Goal: Book appointment/travel/reservation

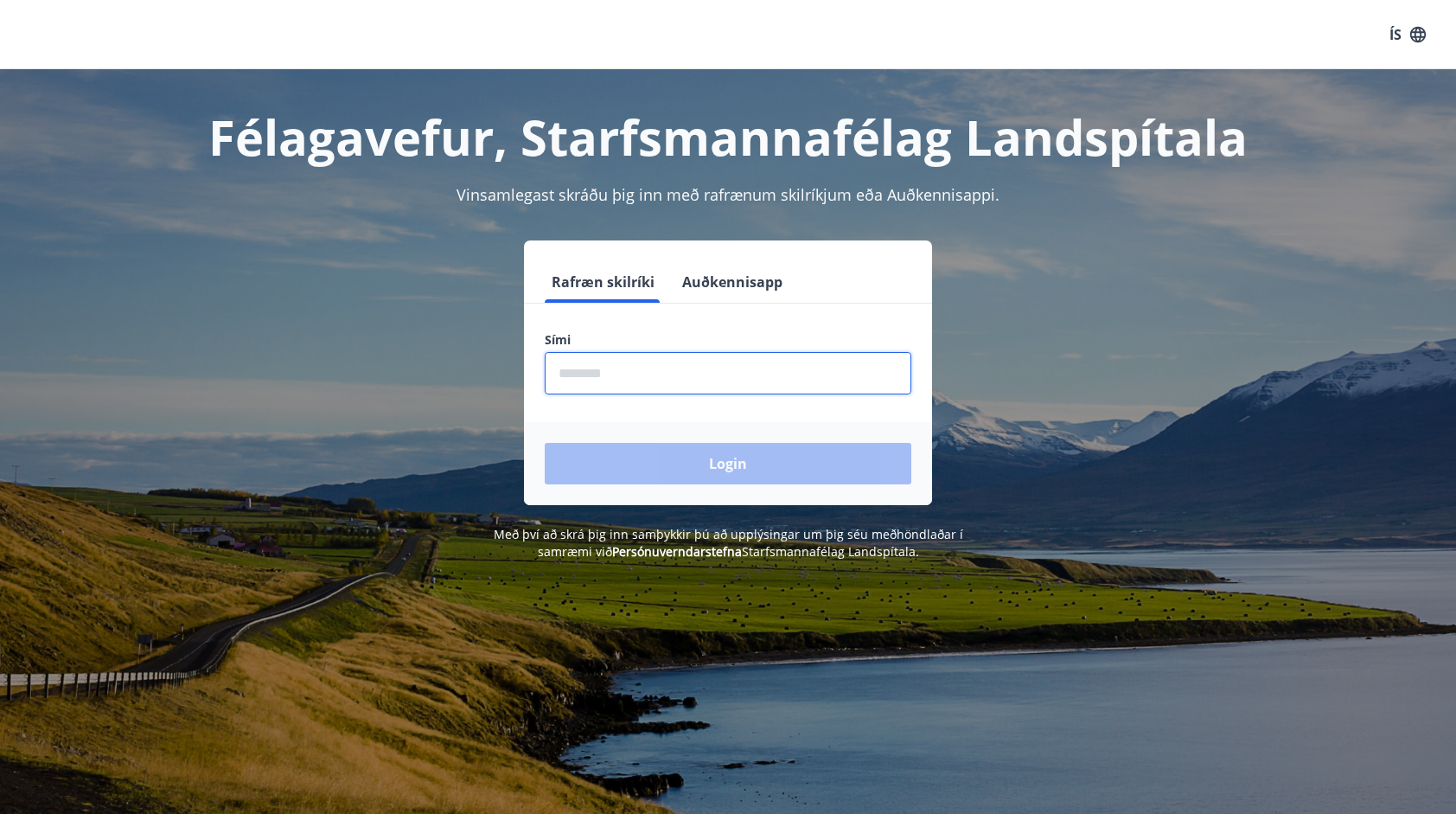
click at [649, 369] on input "phone" at bounding box center [728, 373] width 367 height 42
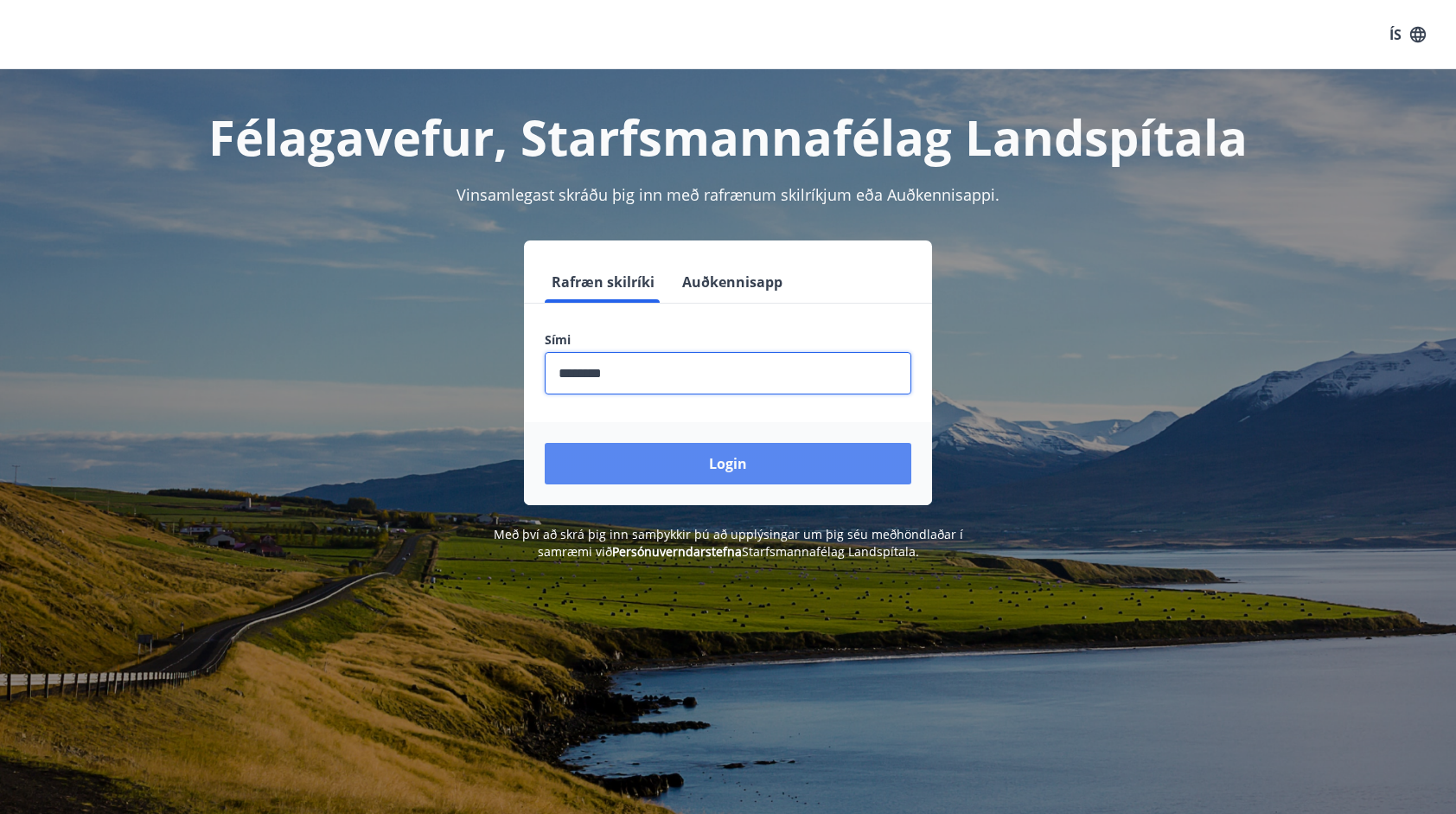
type input "********"
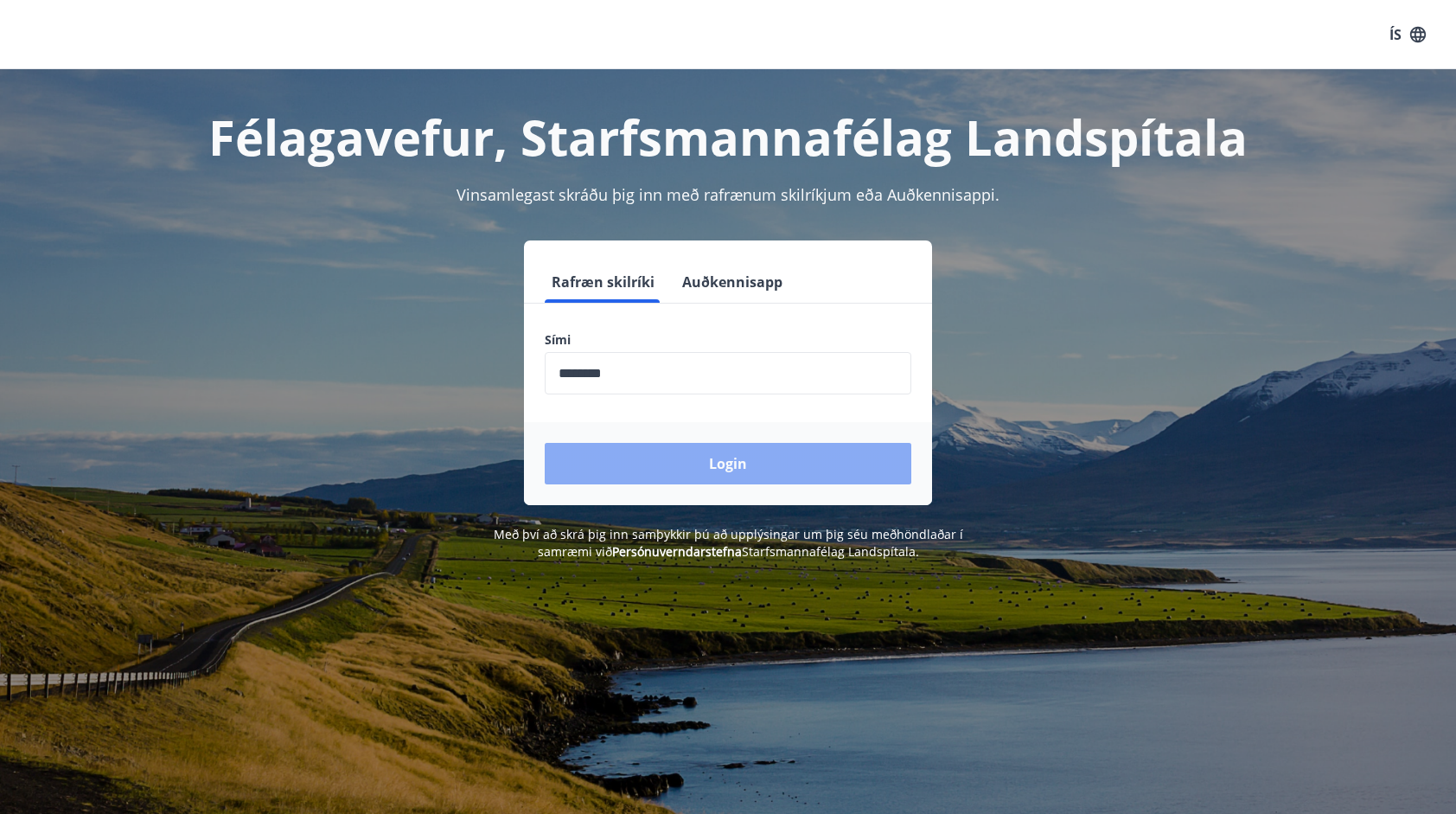
click at [680, 458] on button "Login" at bounding box center [728, 463] width 367 height 41
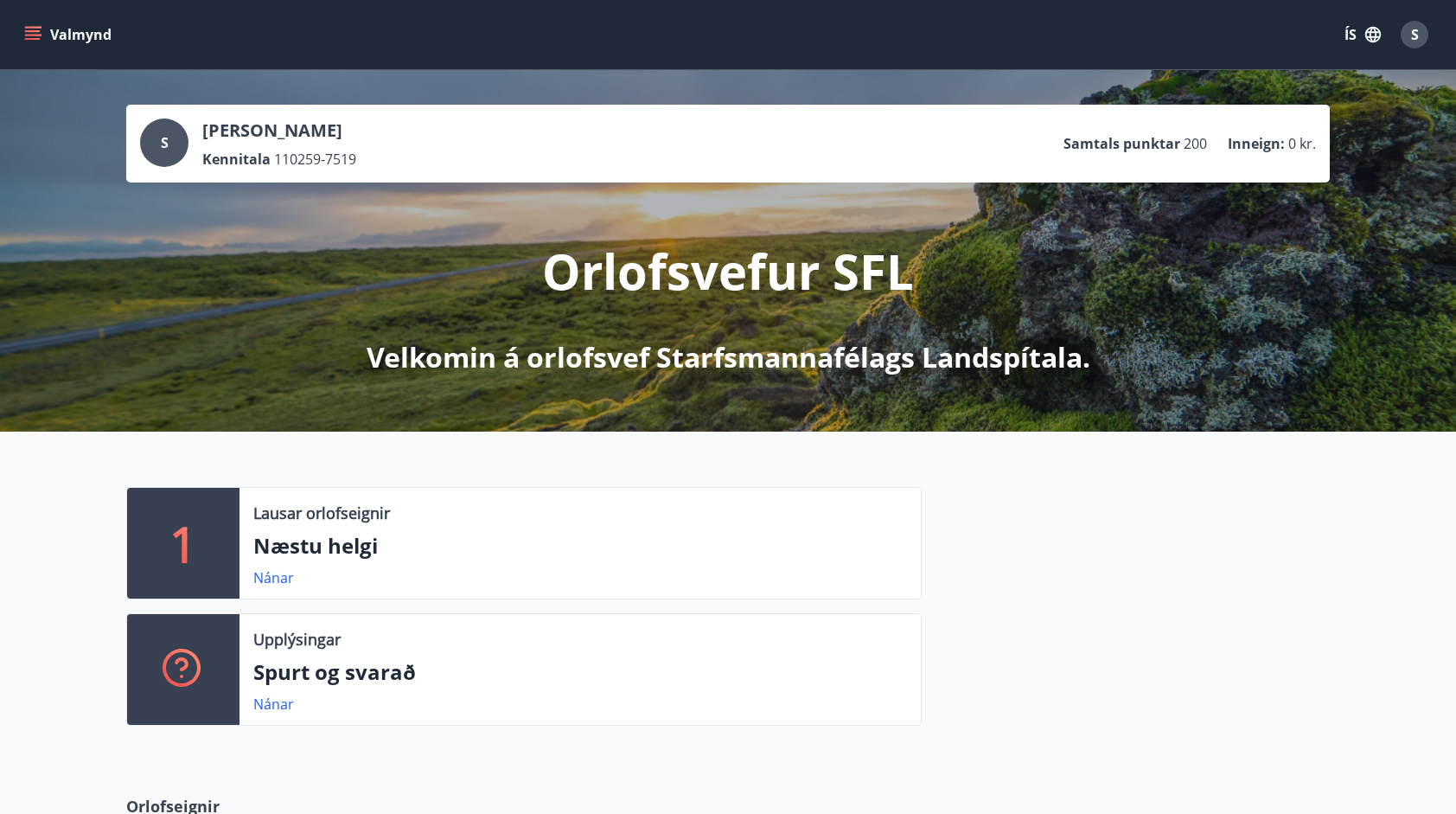
click at [28, 30] on icon "menu" at bounding box center [33, 34] width 17 height 17
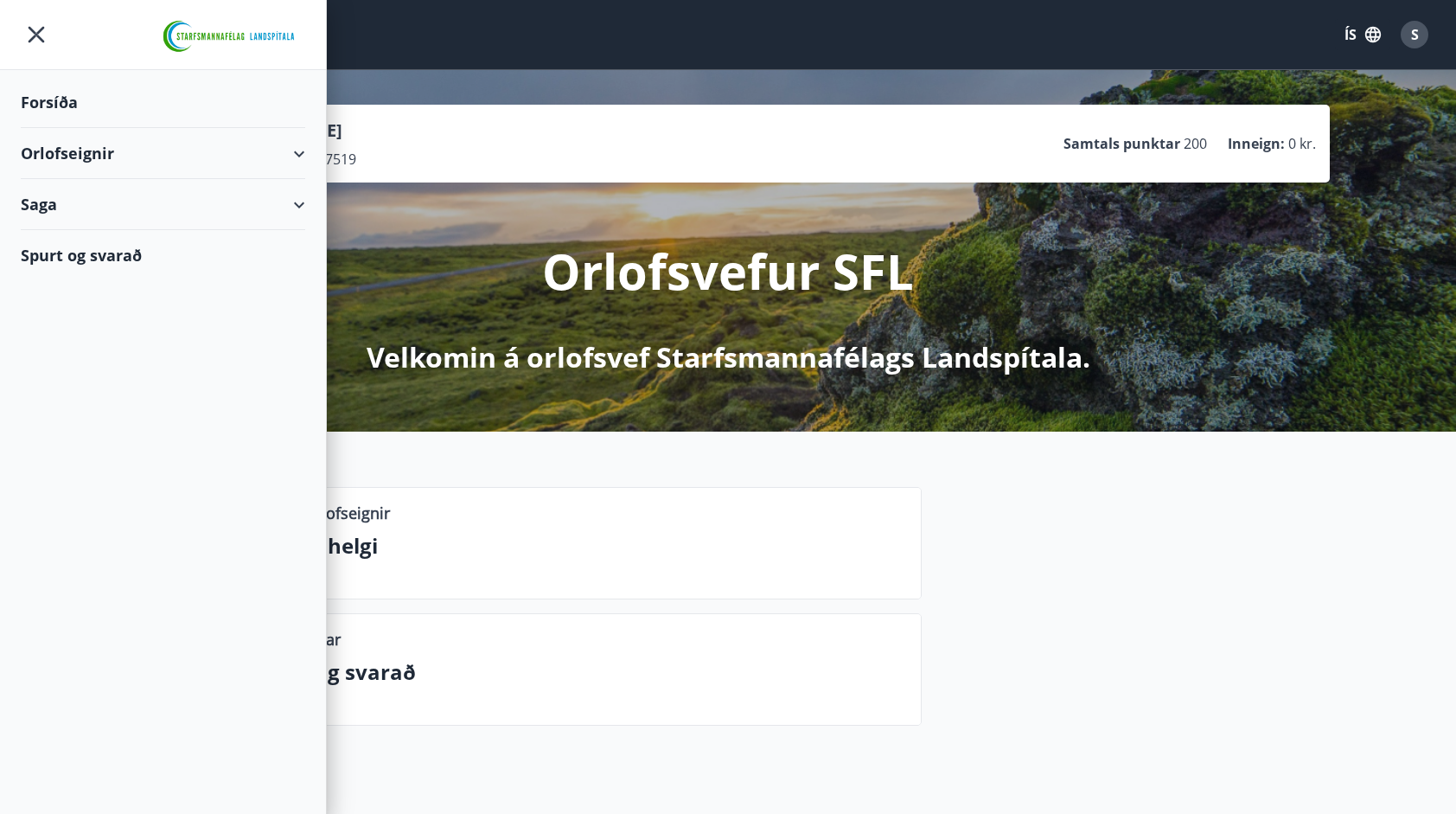
click at [95, 147] on div "Orlofseignir" at bounding box center [163, 153] width 284 height 51
click at [89, 236] on div "Bókunardagatal" at bounding box center [163, 234] width 257 height 36
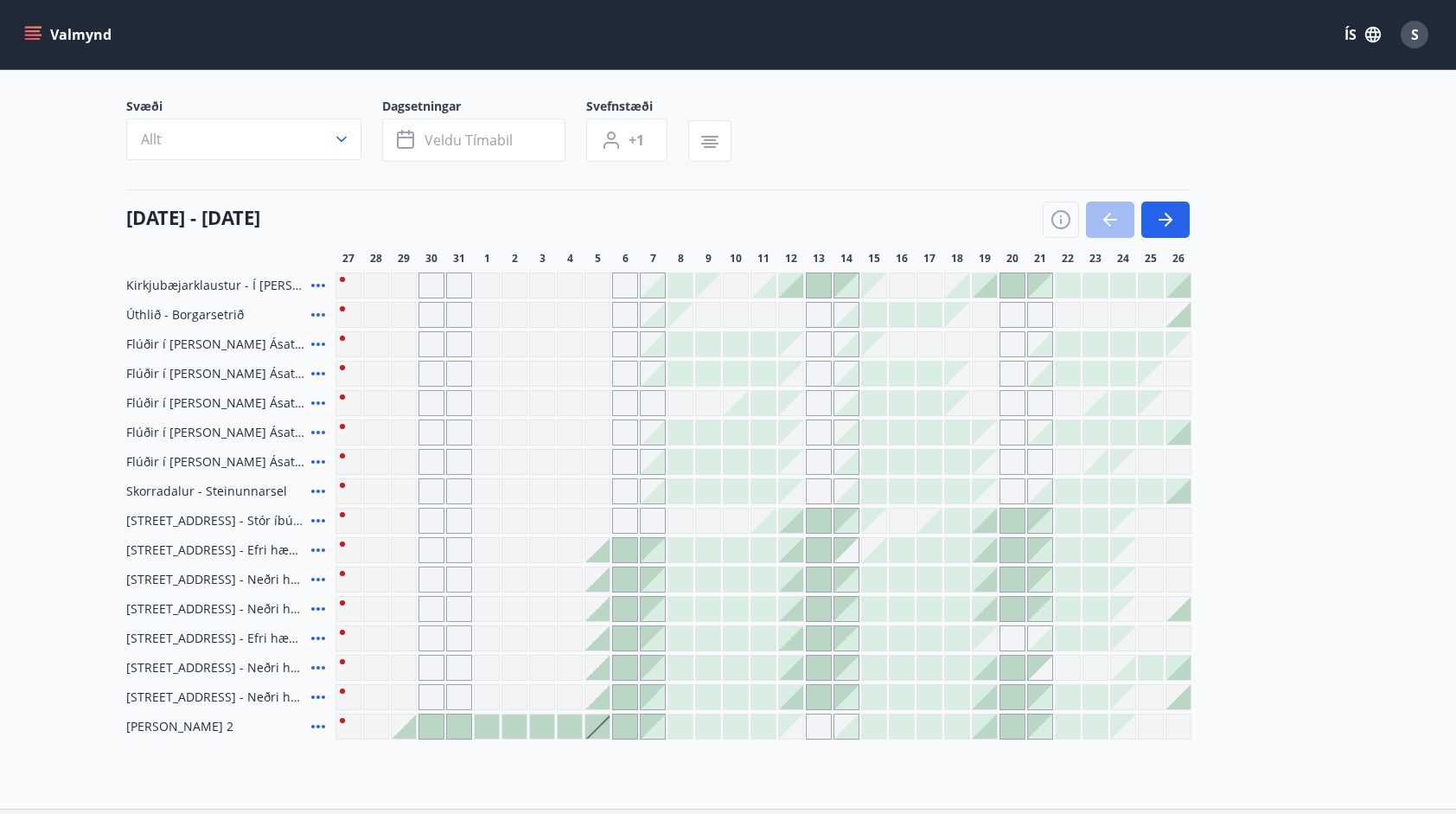
scroll to position [138, 0]
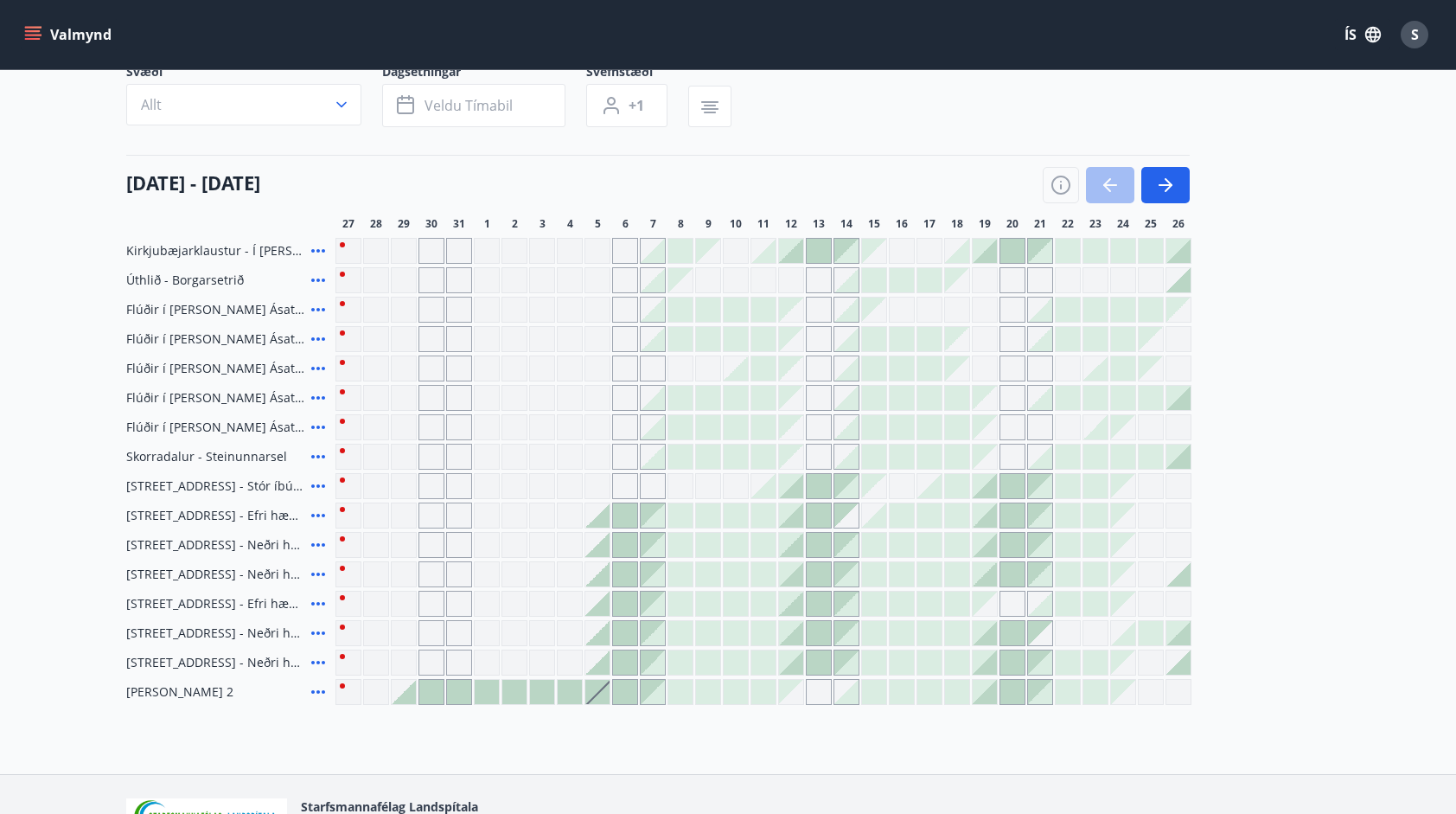
click at [794, 488] on div at bounding box center [791, 486] width 24 height 24
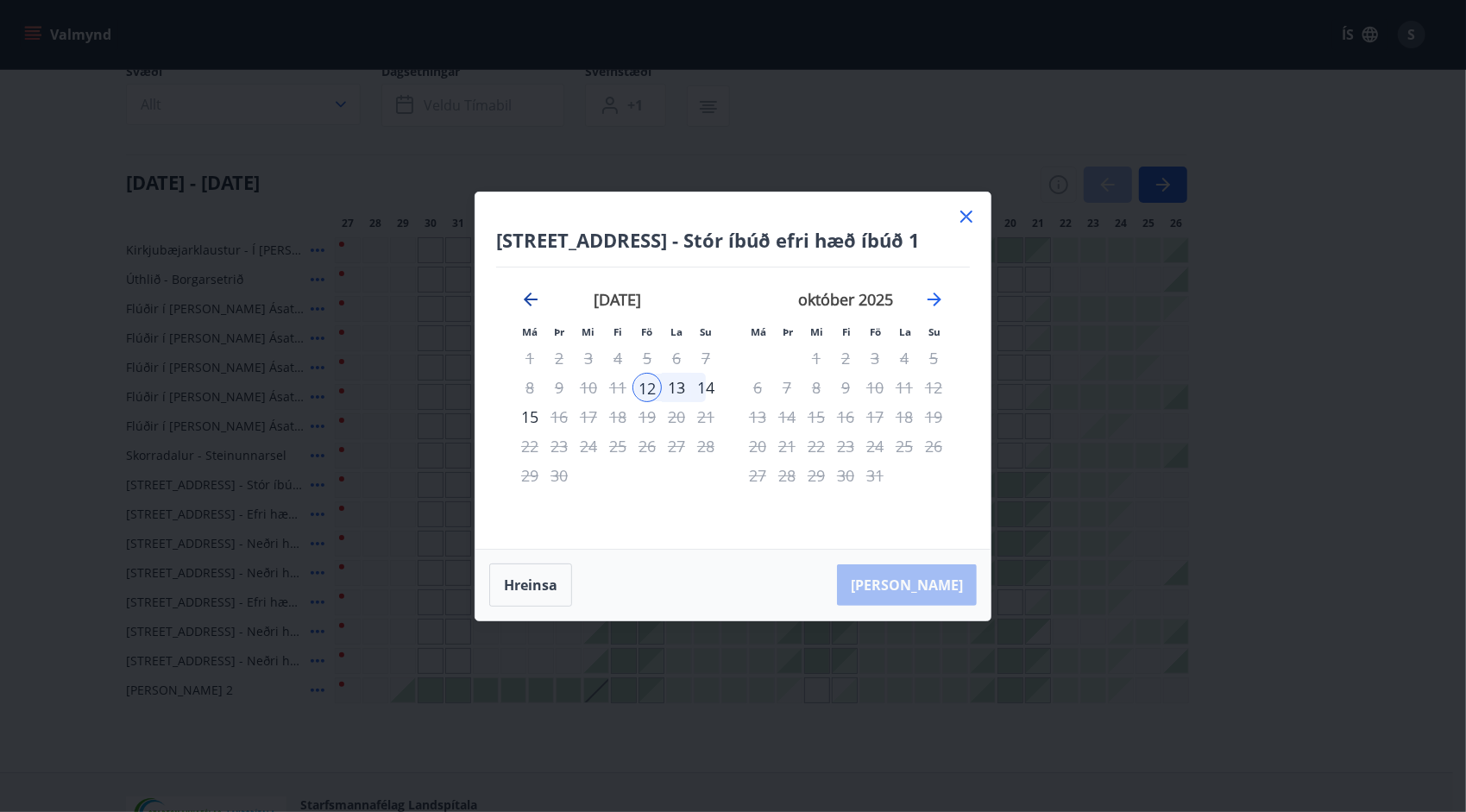
click at [528, 297] on icon "Move backward to switch to the previous month." at bounding box center [530, 299] width 13 height 13
click at [967, 213] on icon at bounding box center [967, 217] width 21 height 21
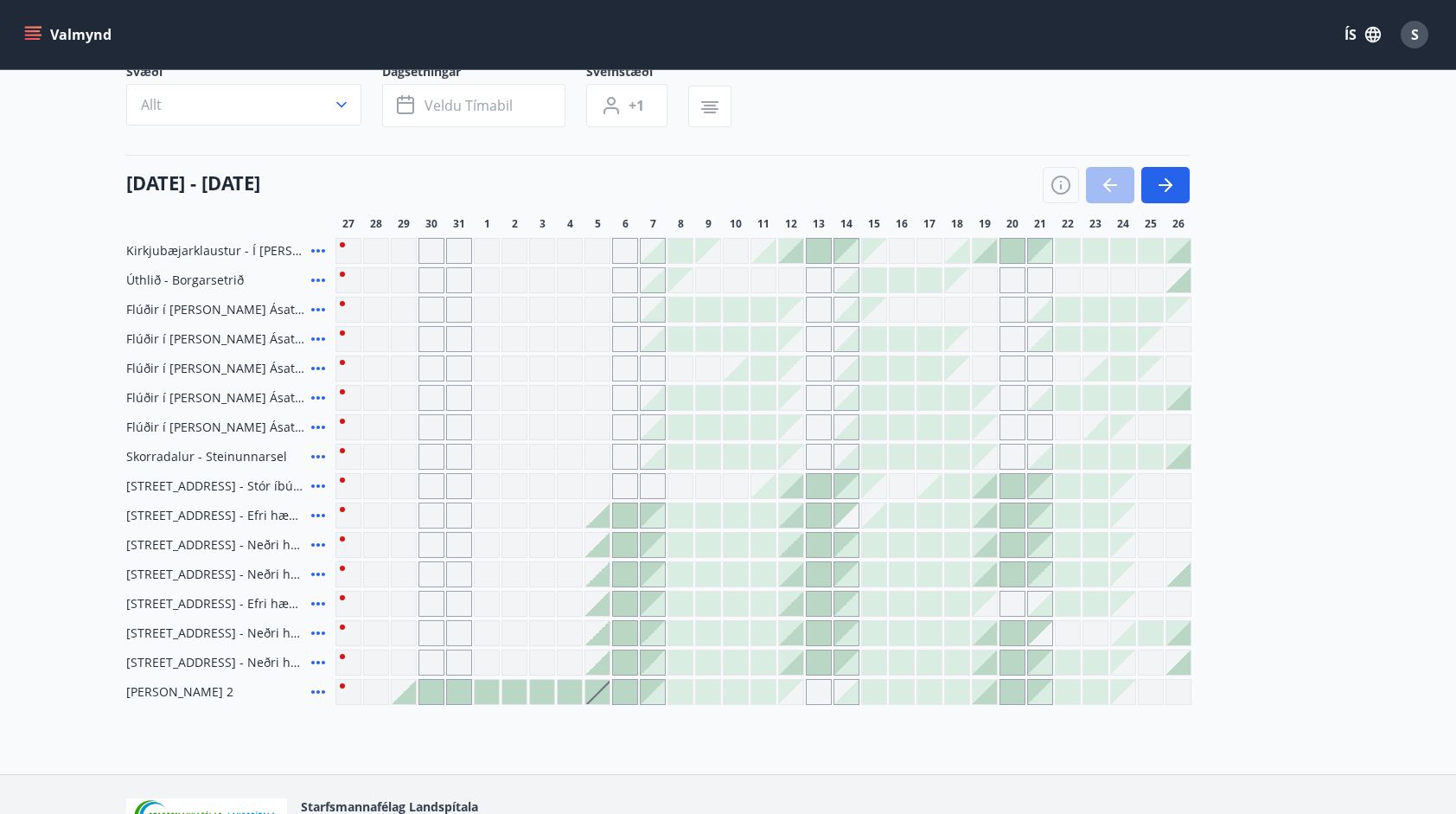
click at [624, 606] on div at bounding box center [624, 603] width 24 height 24
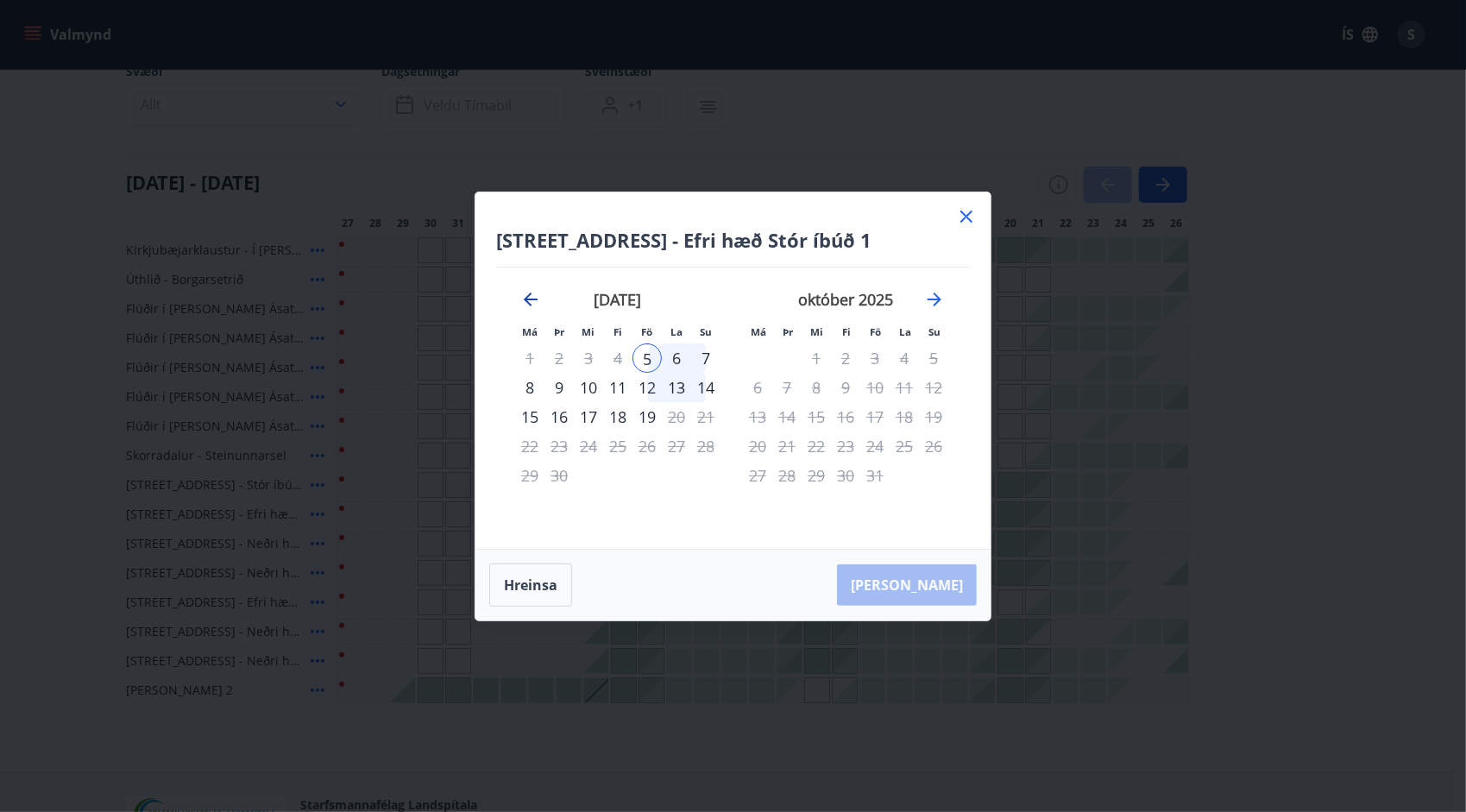
click at [525, 298] on icon "Move backward to switch to the previous month." at bounding box center [531, 300] width 21 height 21
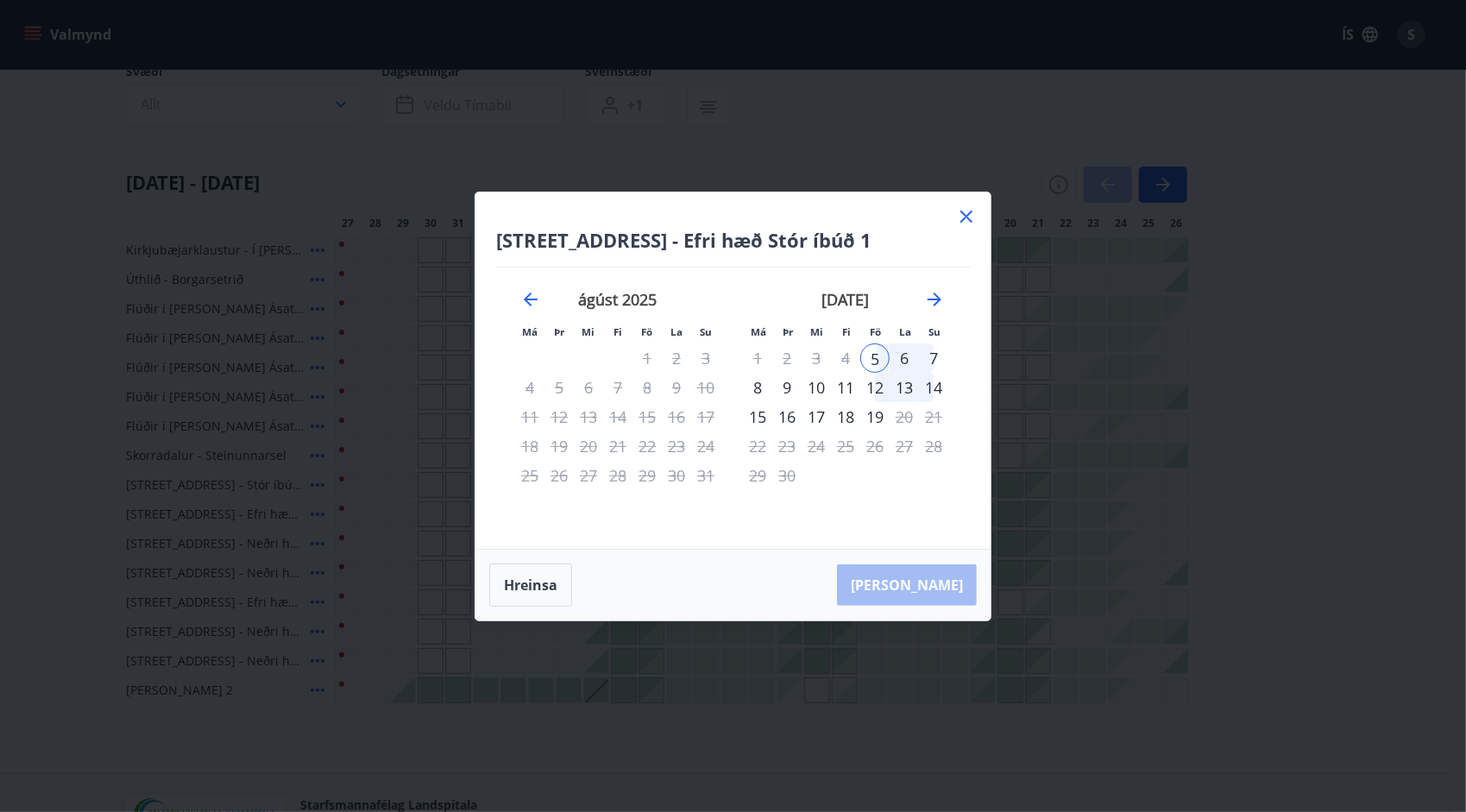
click at [966, 216] on icon at bounding box center [966, 216] width 12 height 12
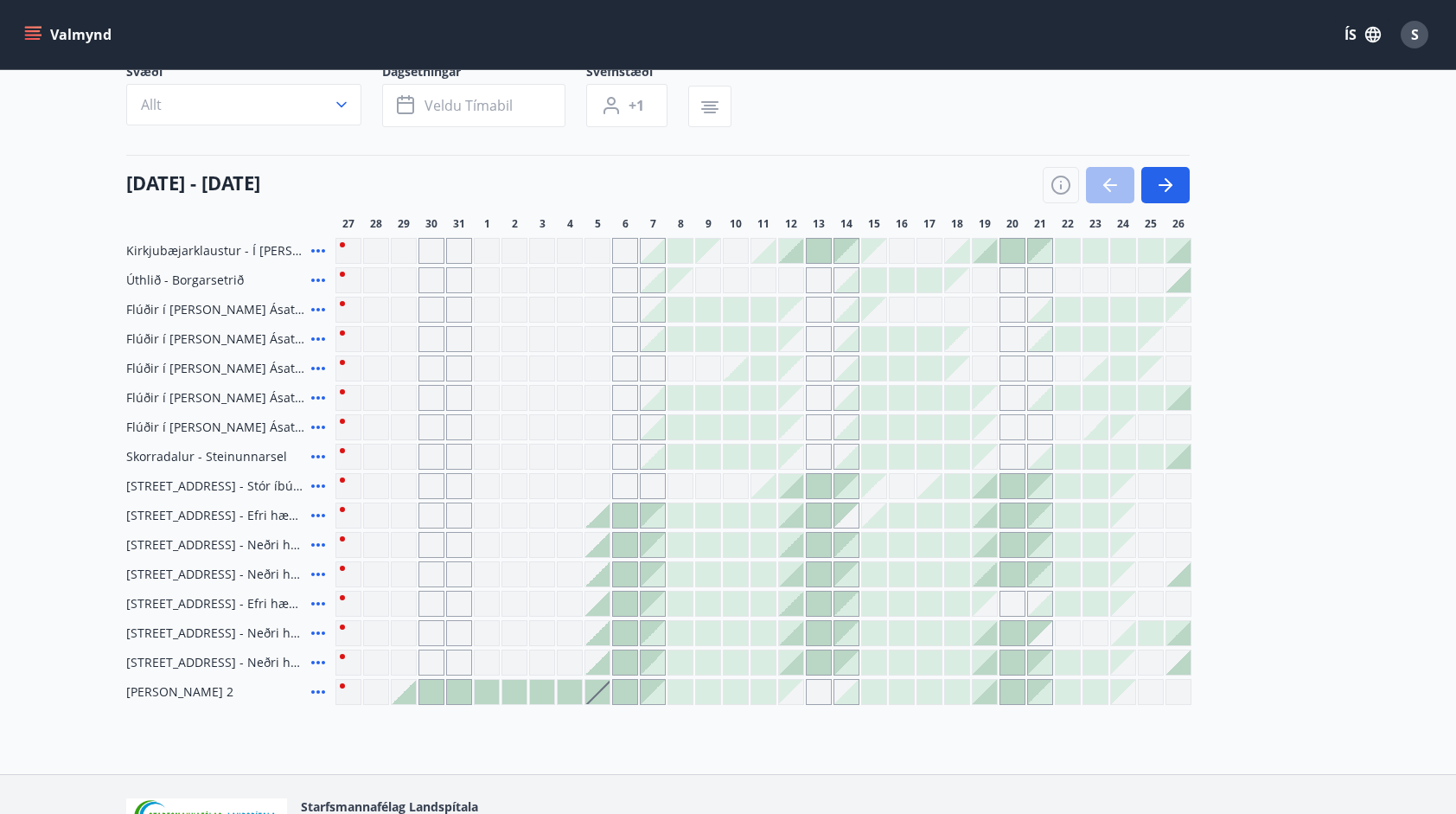
click at [413, 695] on div at bounding box center [403, 691] width 24 height 24
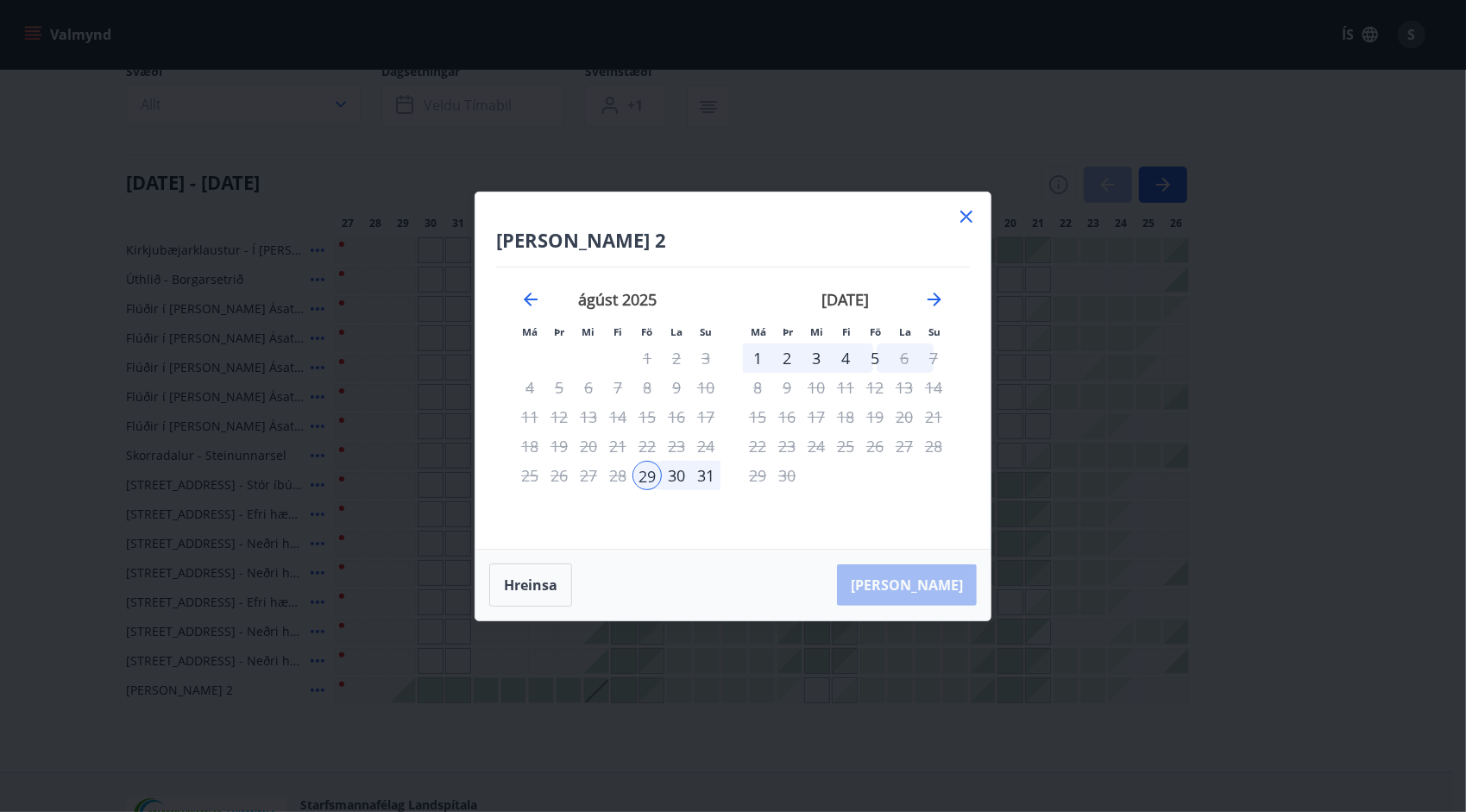
click at [972, 218] on icon at bounding box center [967, 217] width 21 height 21
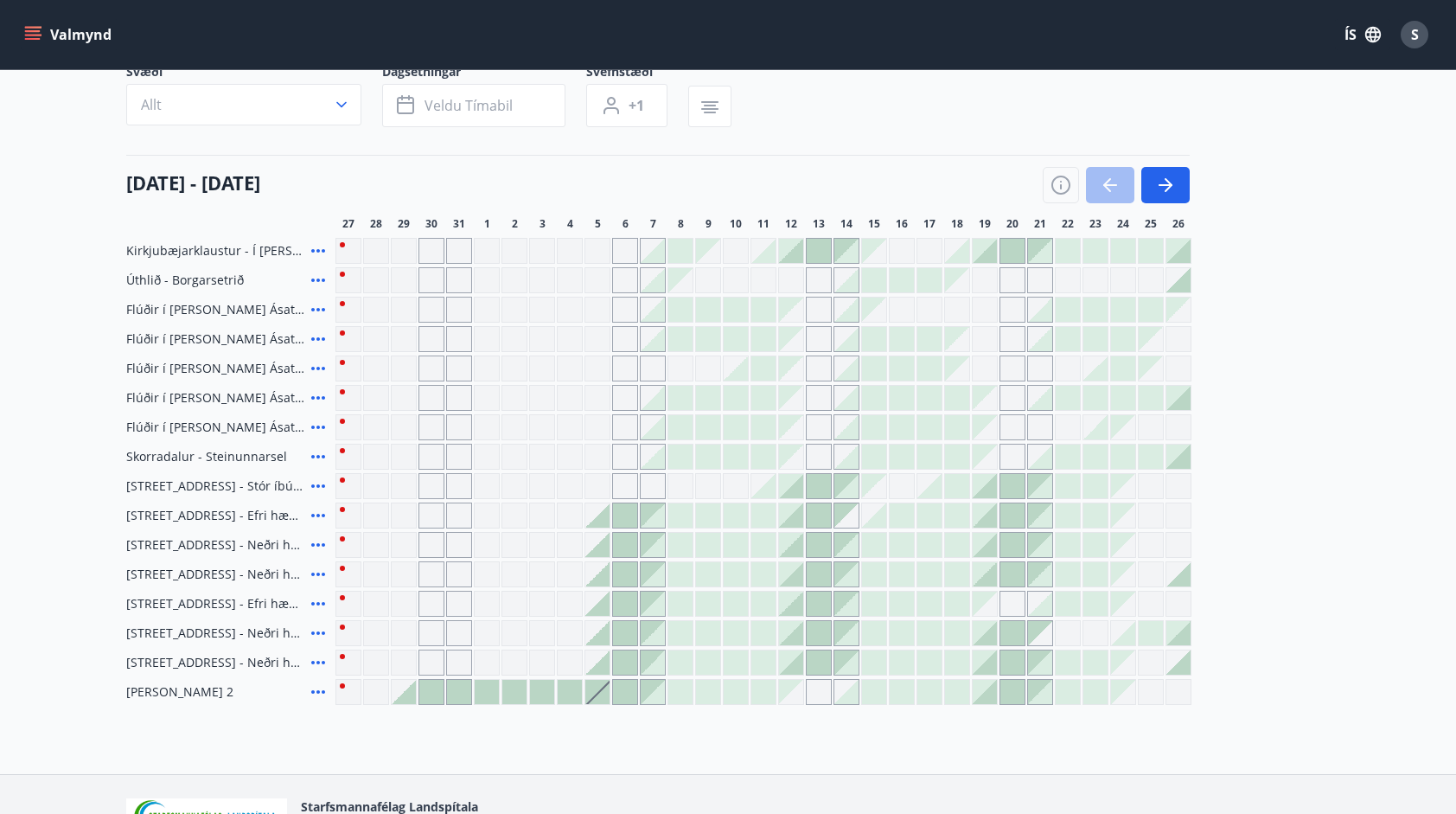
click at [406, 691] on div at bounding box center [403, 691] width 24 height 24
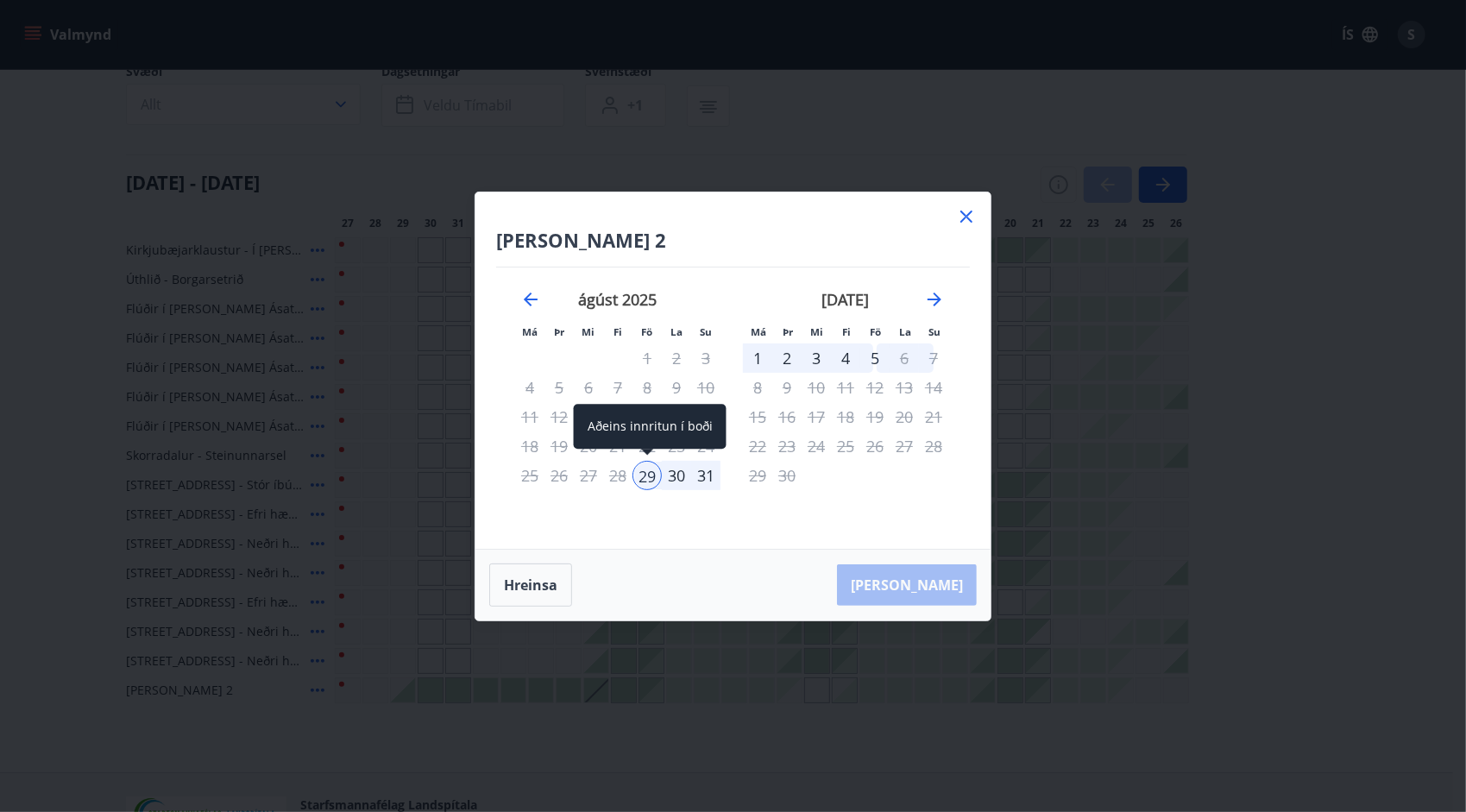
click at [652, 477] on div "29" at bounding box center [647, 475] width 30 height 30
click at [868, 357] on div "5" at bounding box center [874, 357] width 30 height 30
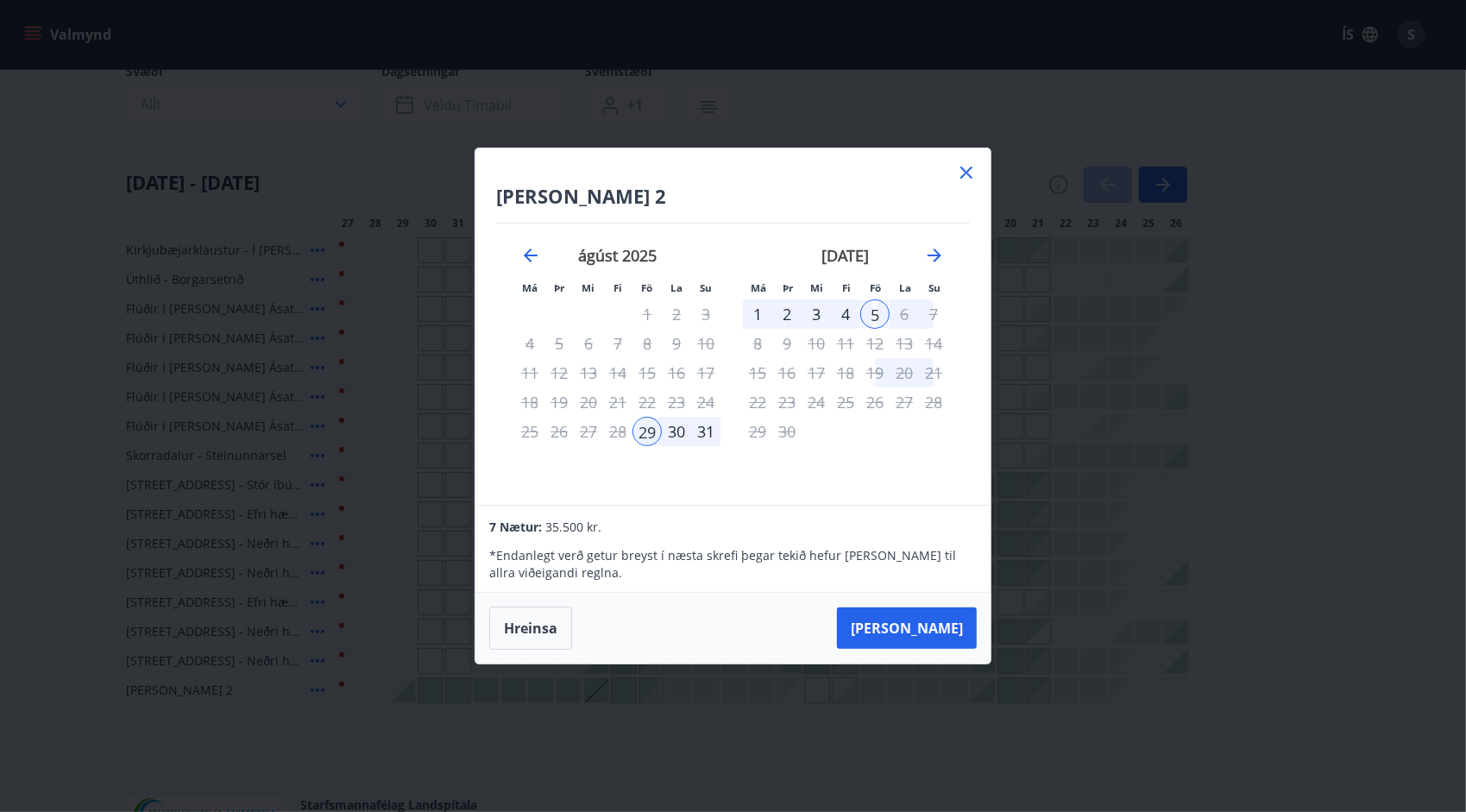
click at [970, 174] on icon at bounding box center [967, 173] width 21 height 21
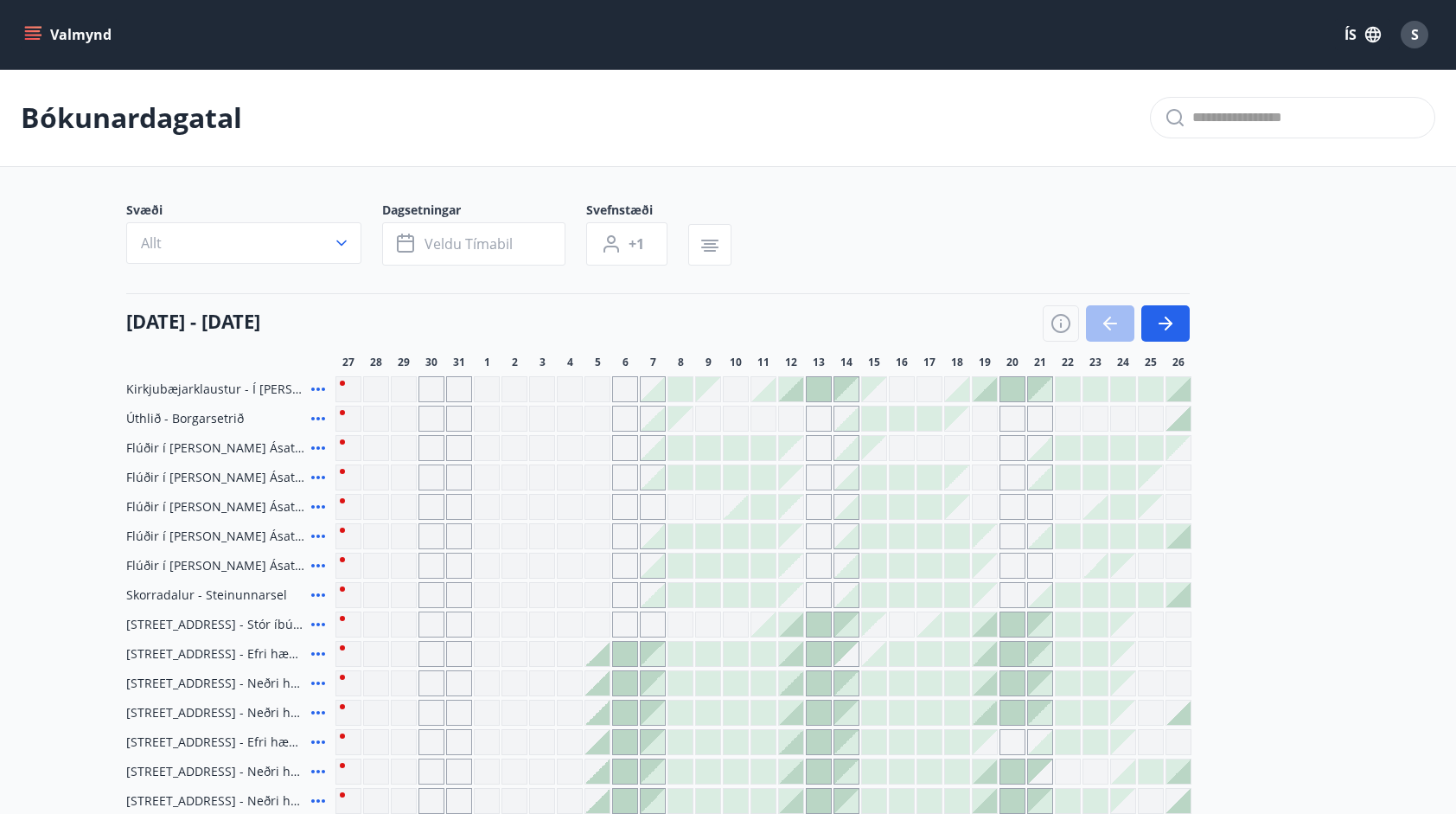
scroll to position [242, 0]
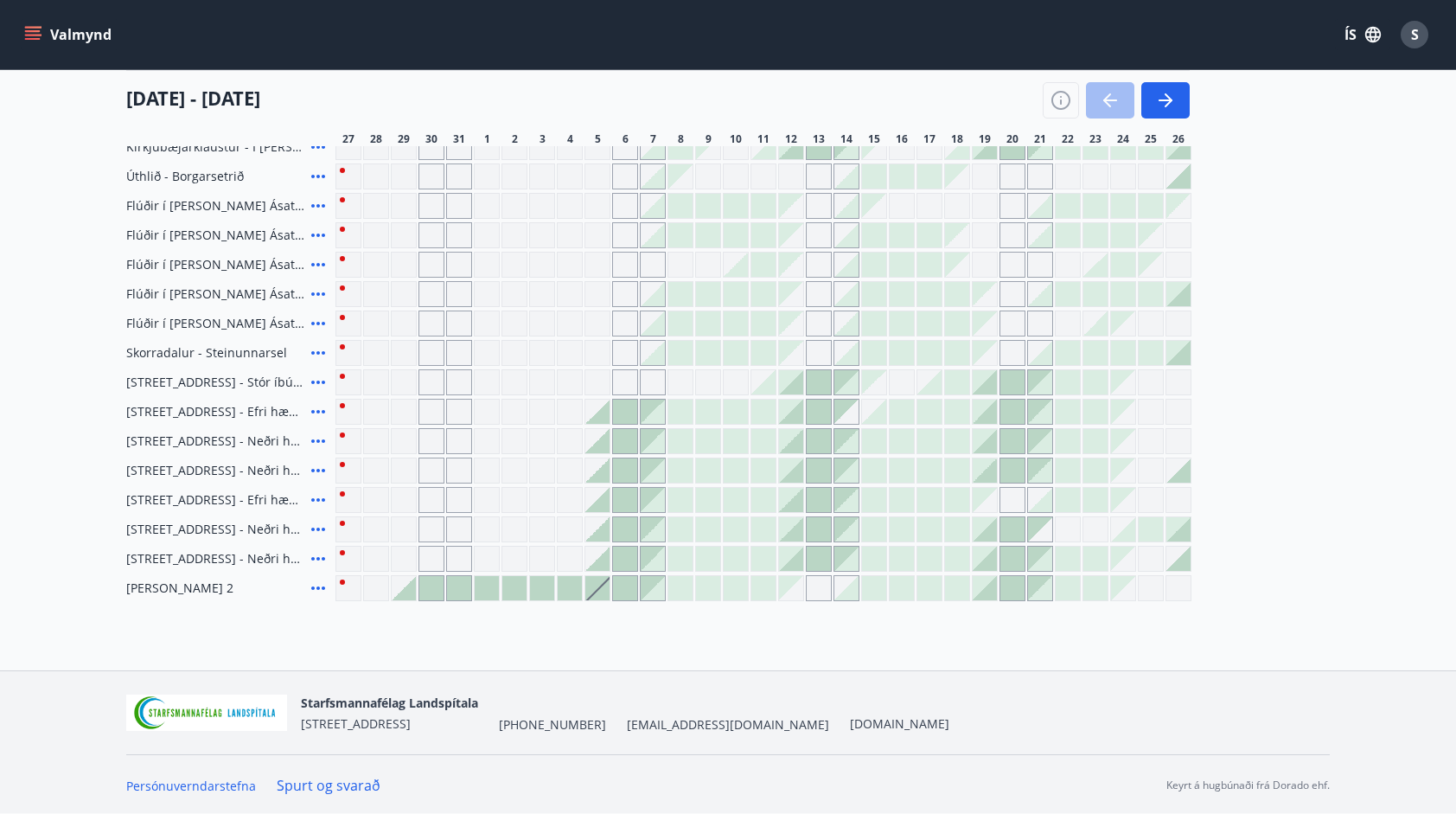
click at [606, 412] on div at bounding box center [596, 411] width 24 height 24
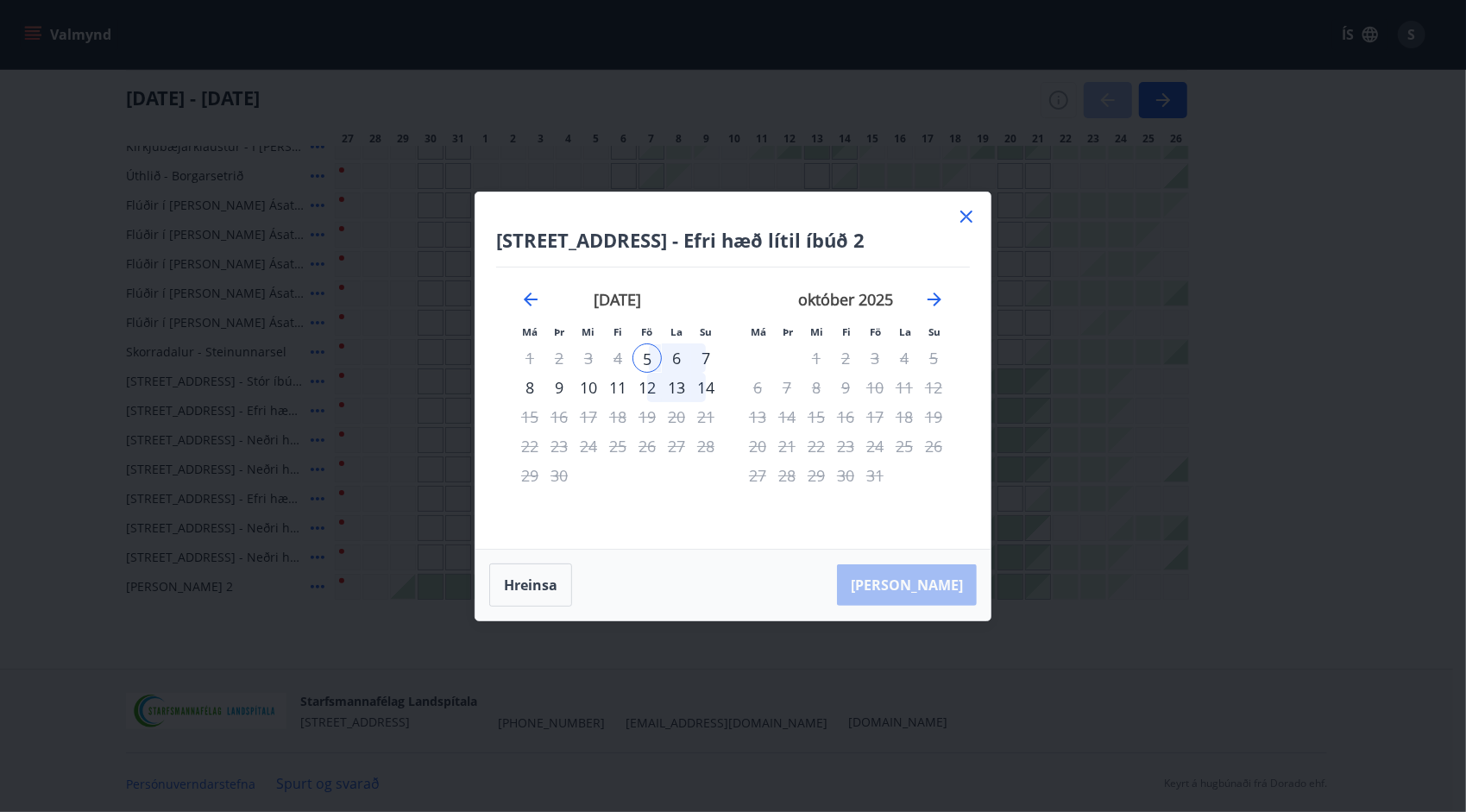
click at [963, 219] on icon at bounding box center [966, 216] width 12 height 12
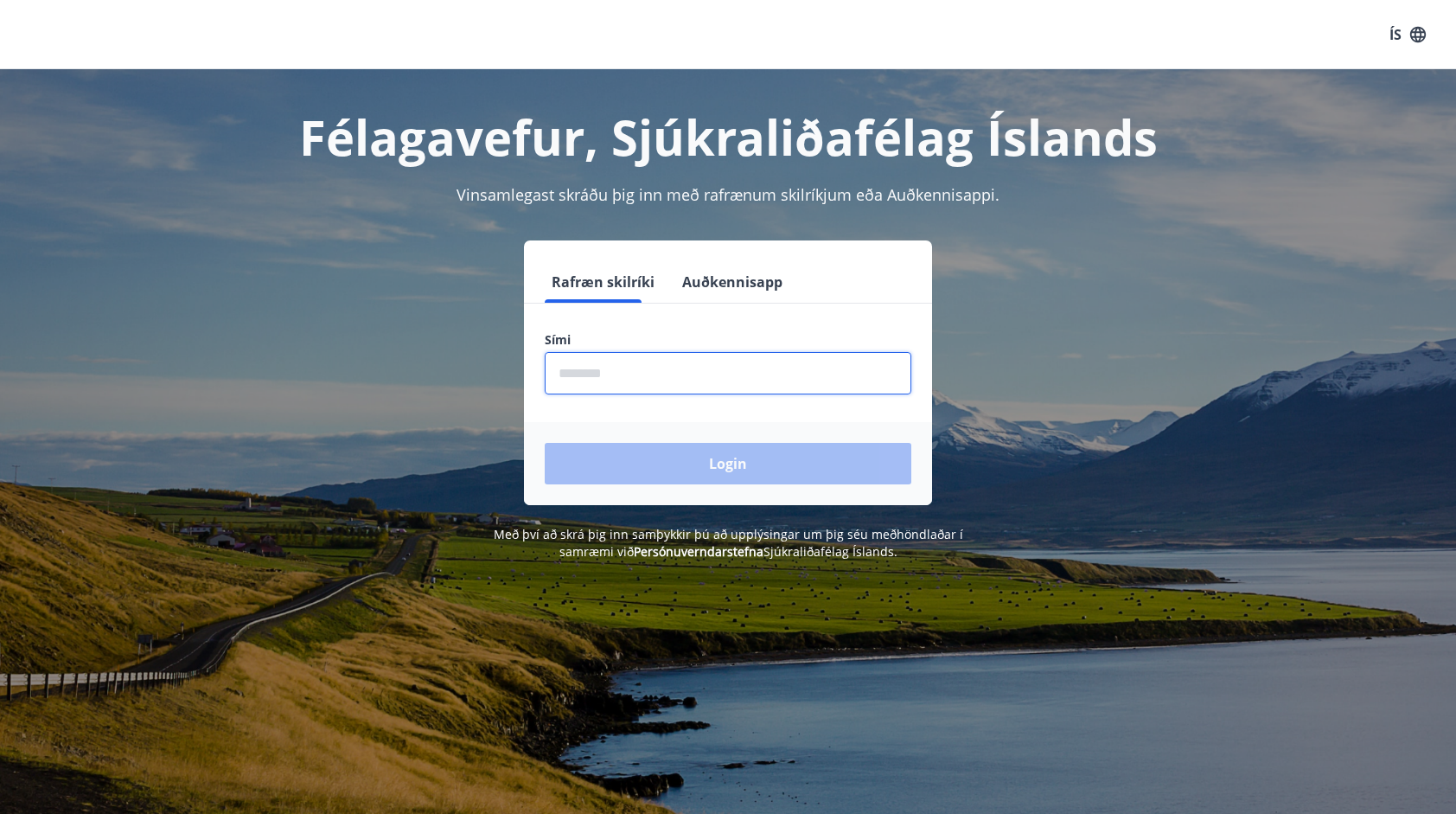
click at [647, 373] on input "phone" at bounding box center [728, 373] width 367 height 42
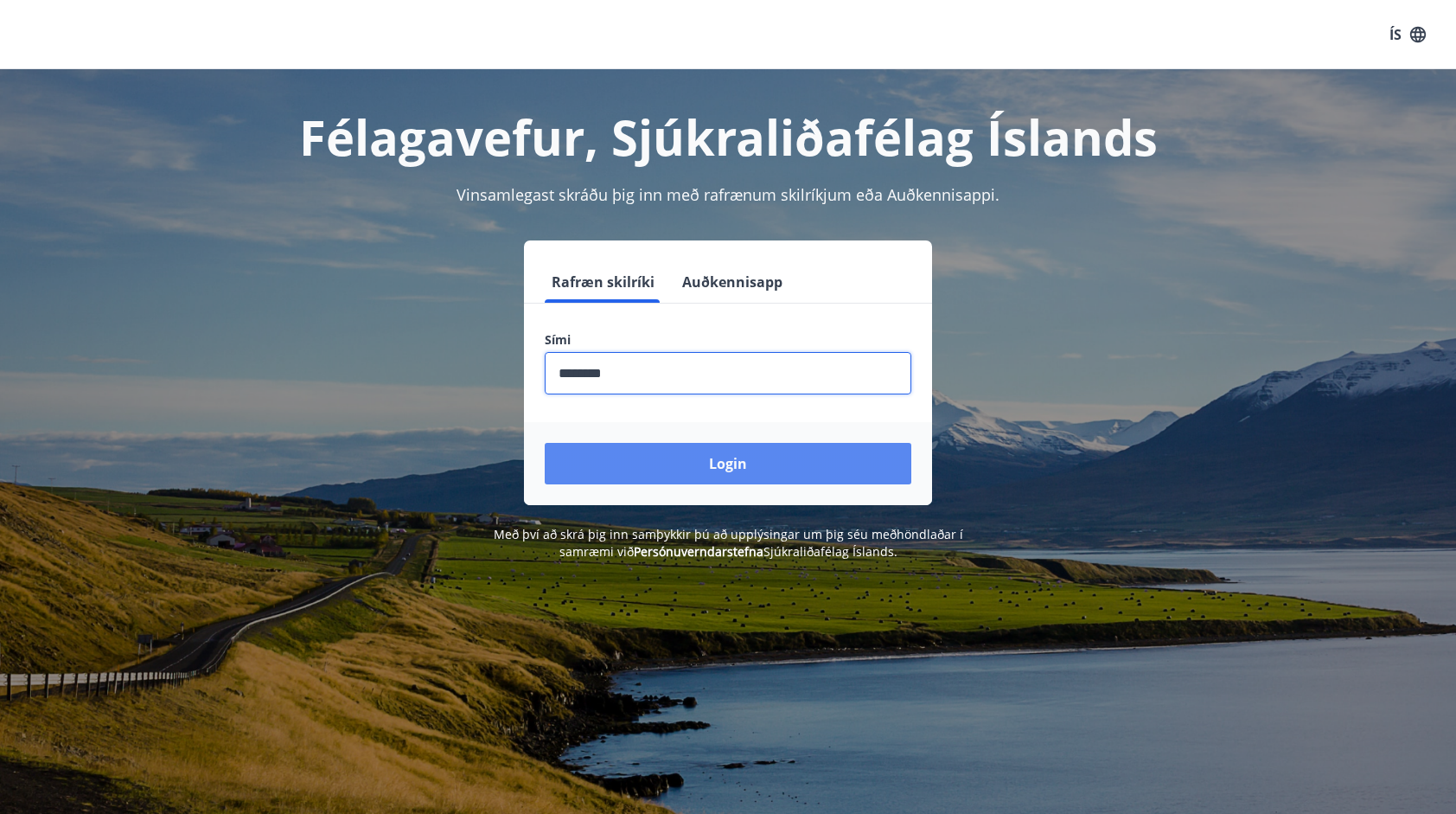
type input "********"
click at [680, 483] on button "Login" at bounding box center [728, 463] width 367 height 41
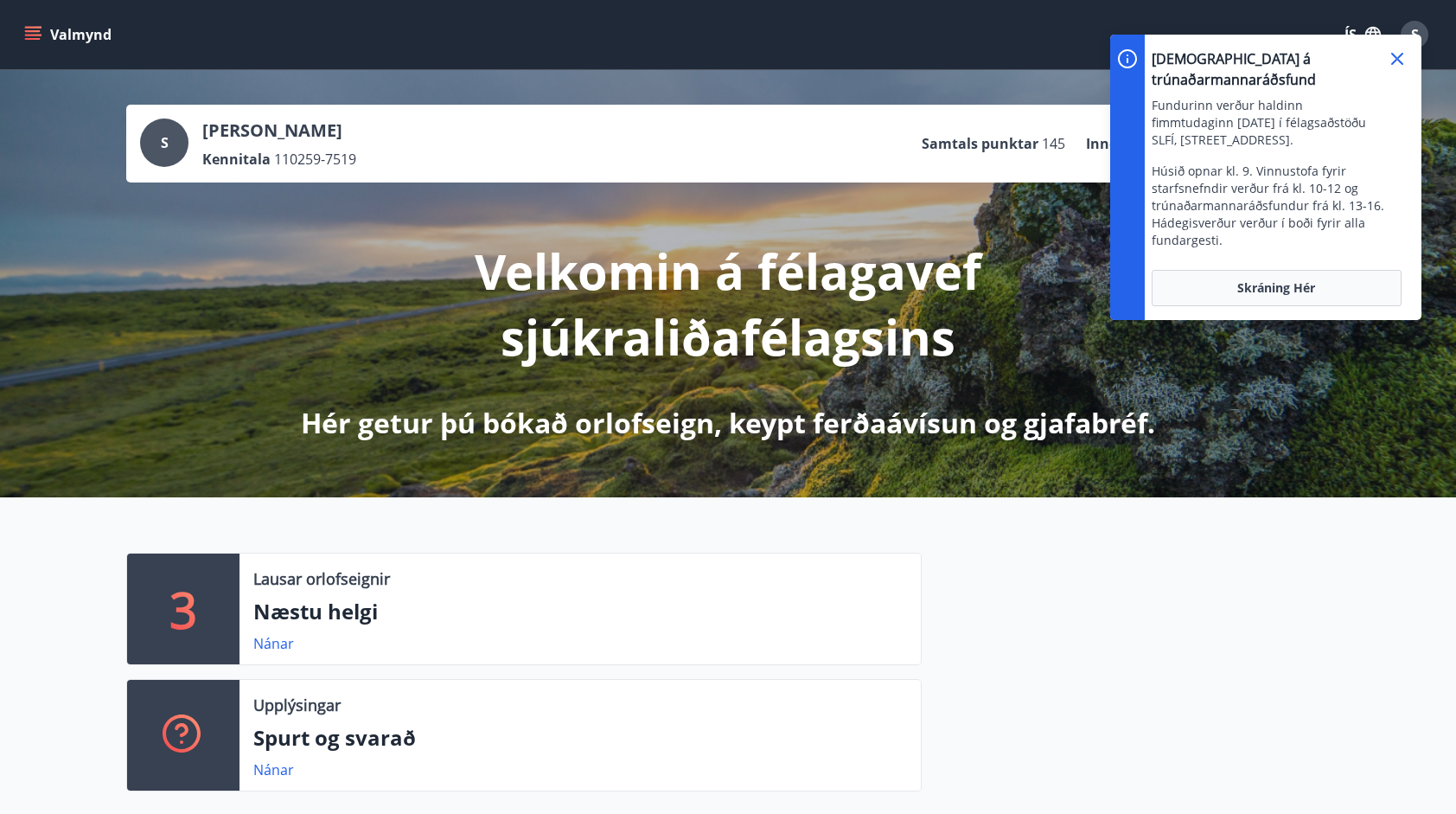
click at [1071, 354] on p "Velkomin á félagavef sjúkraliðafélagsins" at bounding box center [728, 303] width 913 height 131
click at [1397, 54] on icon at bounding box center [1397, 59] width 21 height 21
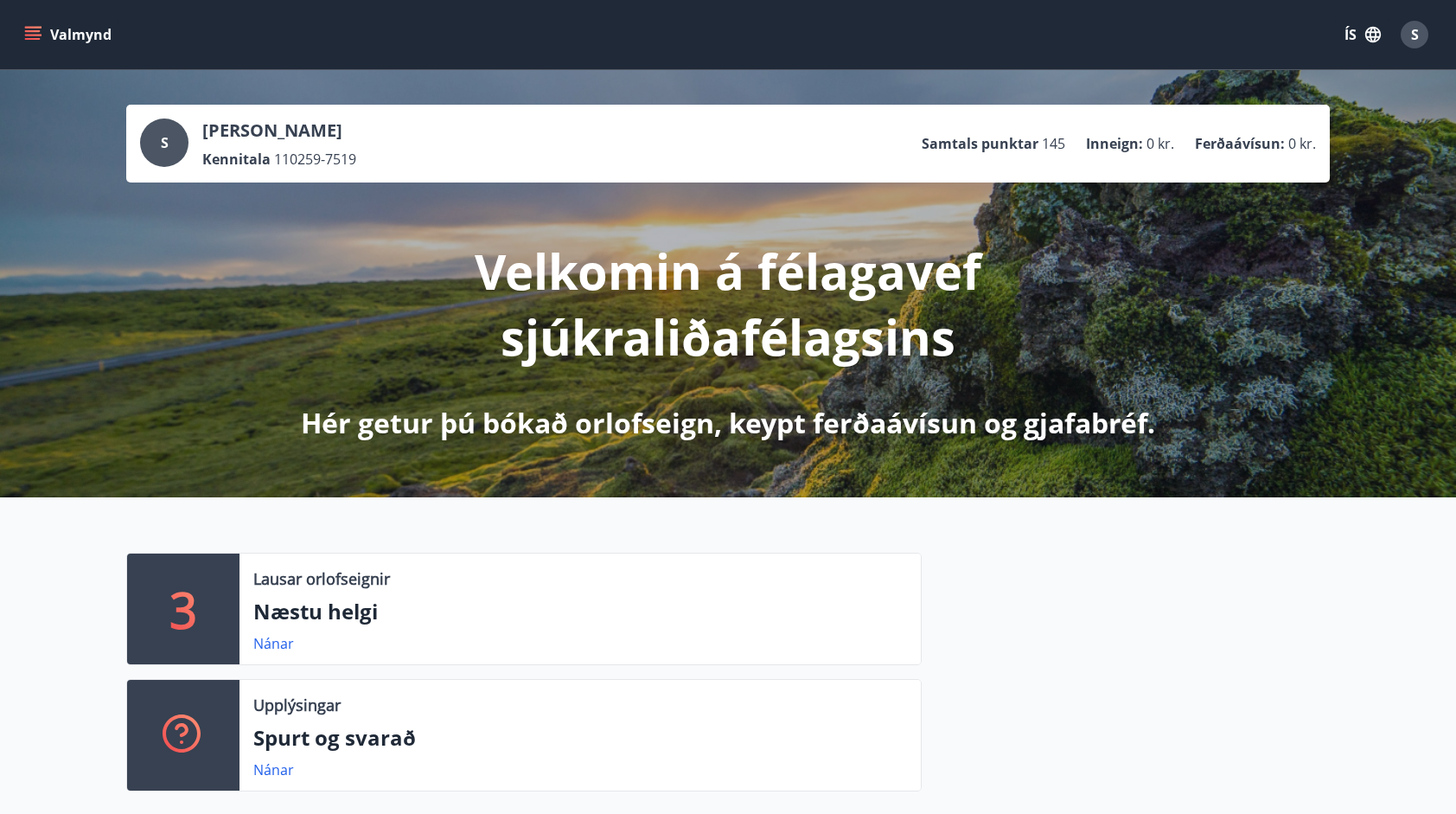
click at [26, 31] on icon "menu" at bounding box center [33, 32] width 15 height 2
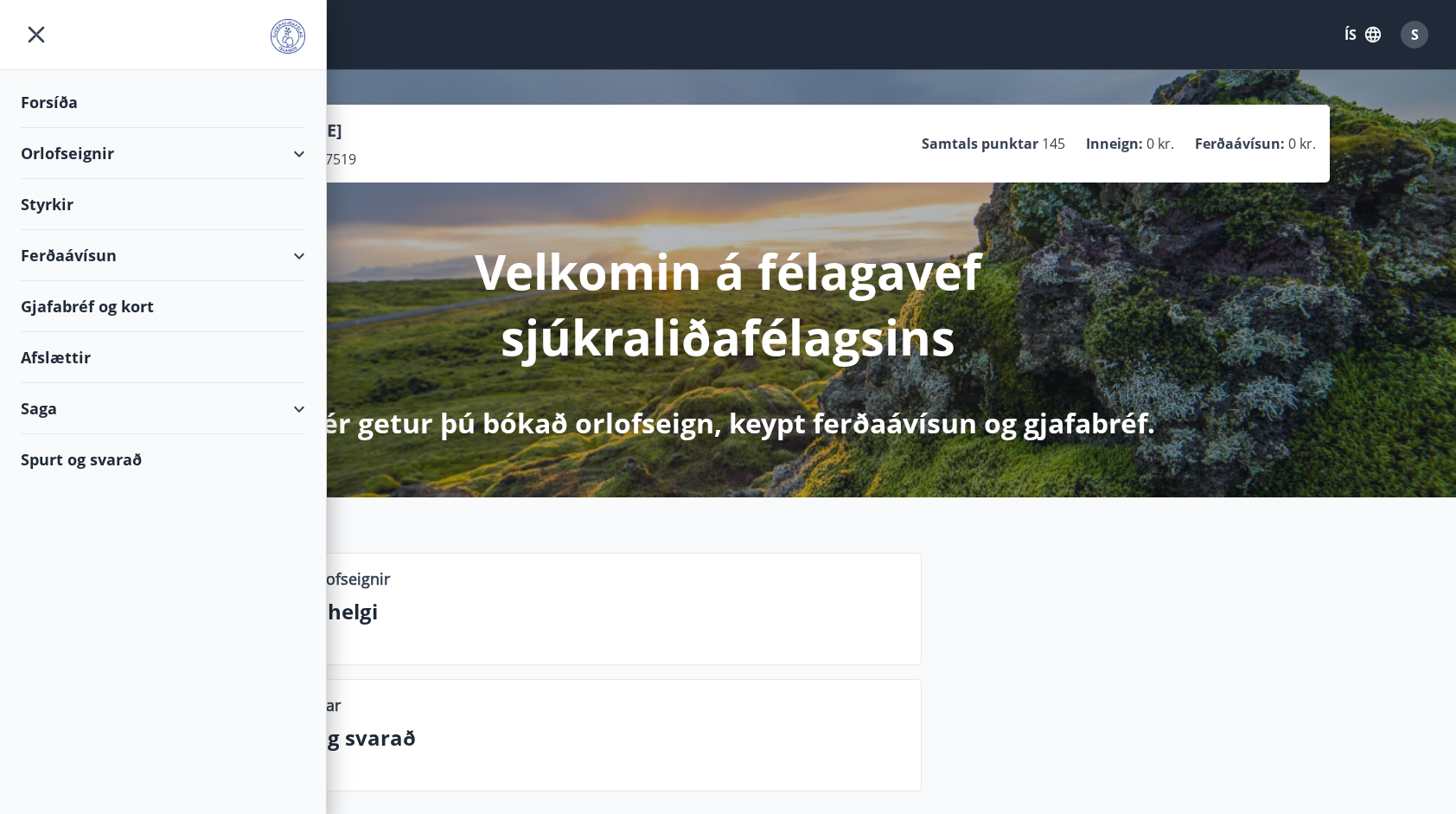
click at [40, 154] on div "Orlofseignir" at bounding box center [163, 153] width 284 height 51
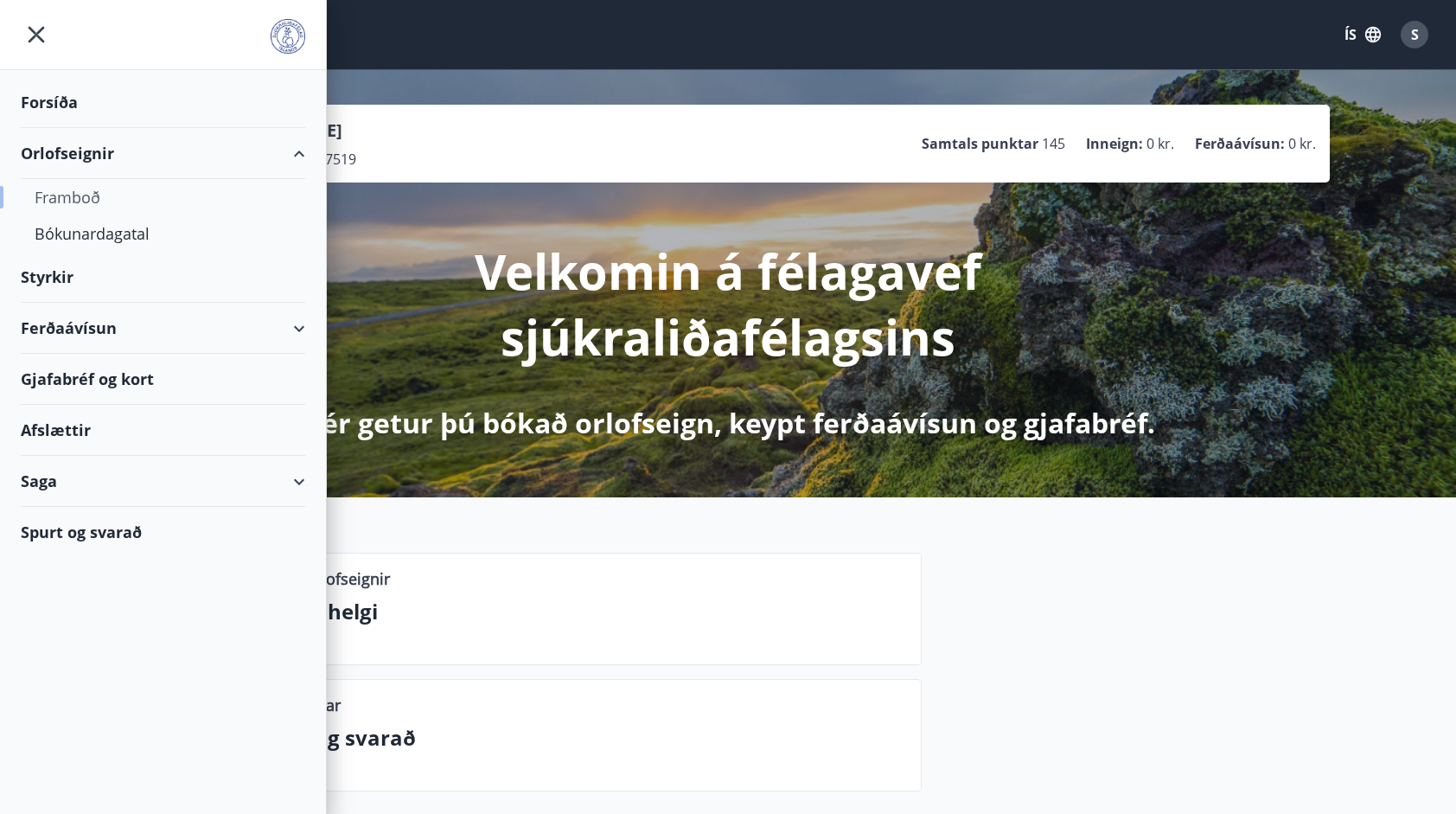
click at [51, 197] on div "Framboð" at bounding box center [163, 197] width 257 height 36
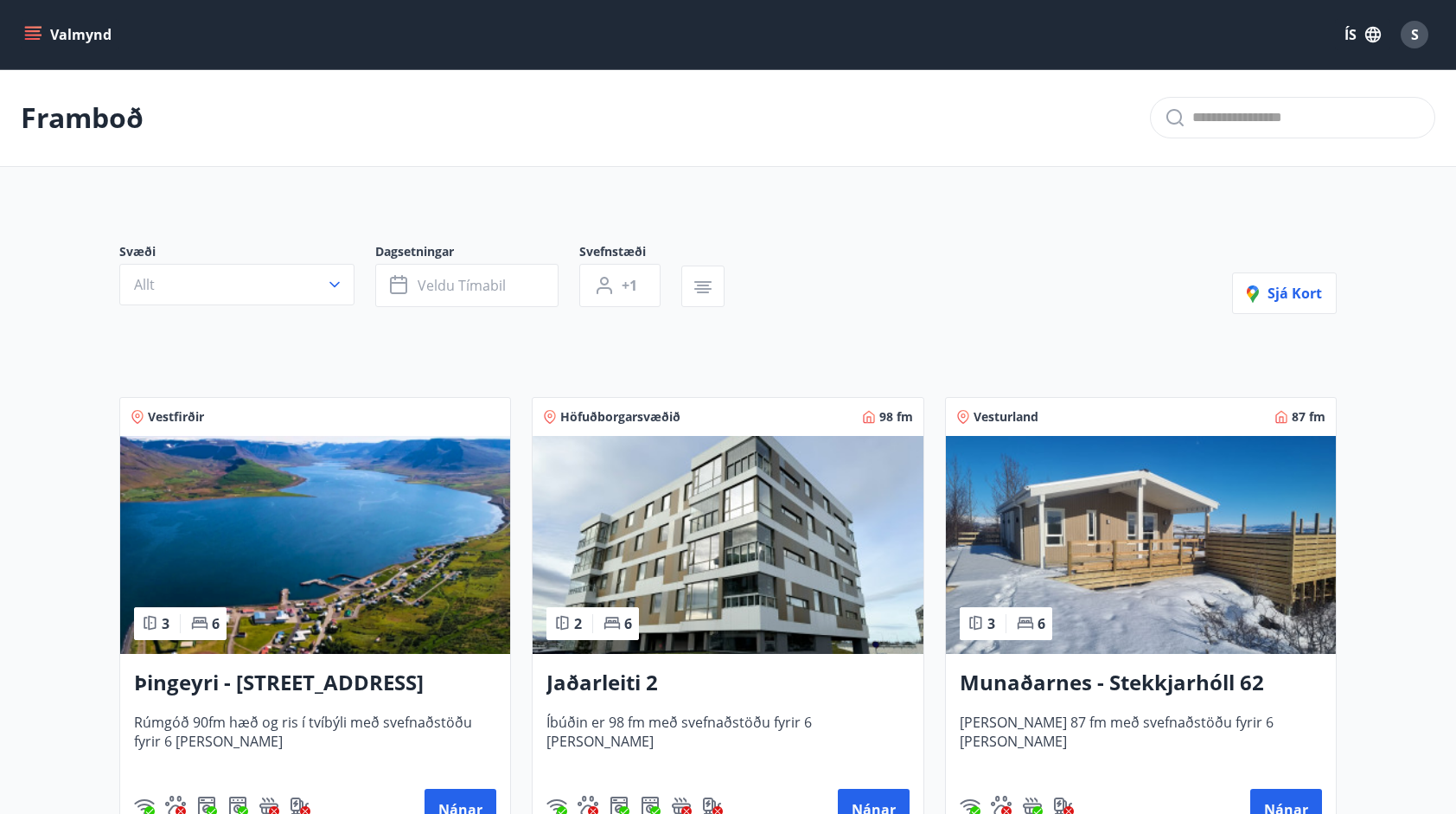
click at [22, 28] on button "Valmynd" at bounding box center [70, 34] width 98 height 32
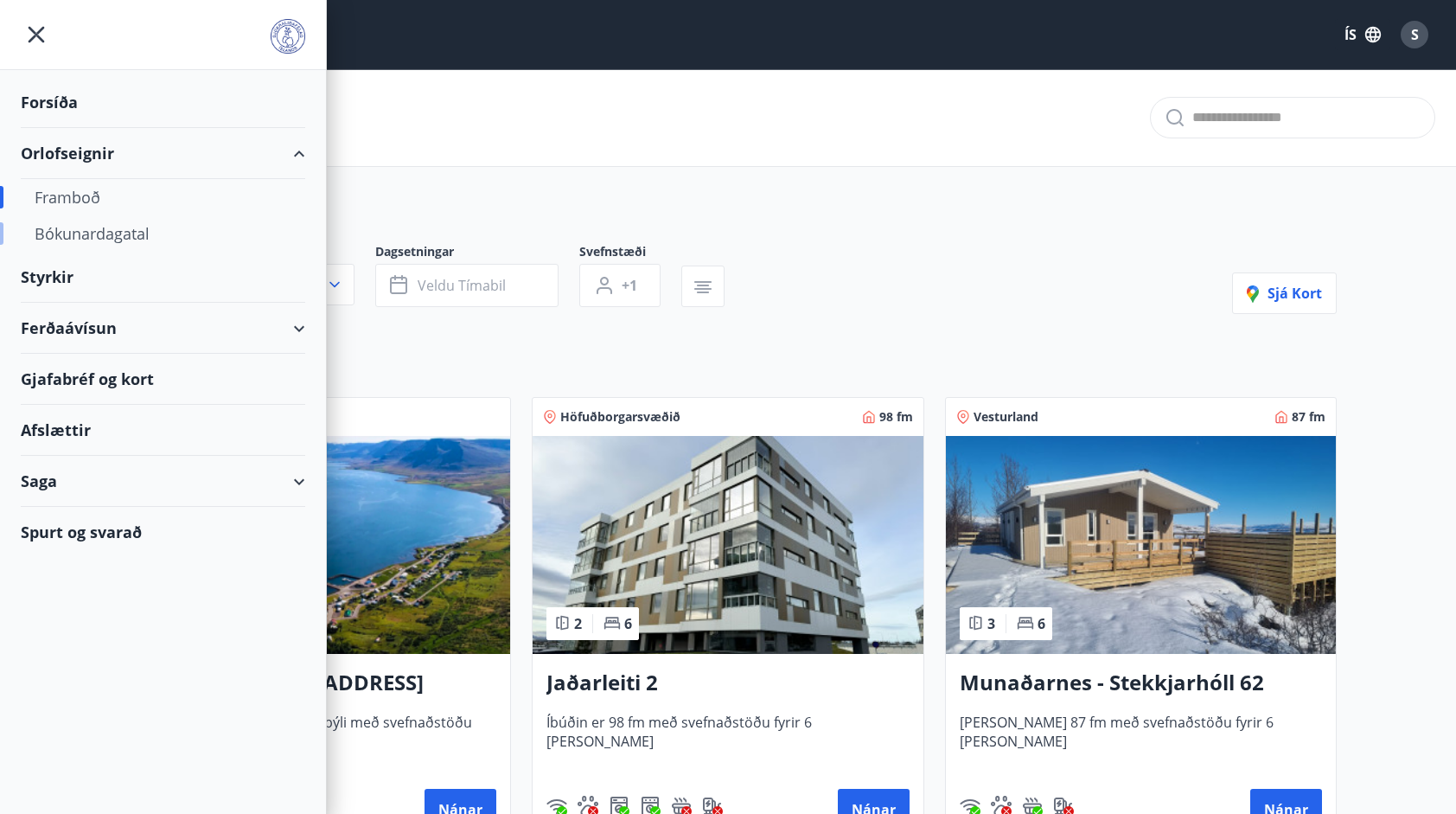
click at [93, 235] on div "Bókunardagatal" at bounding box center [163, 234] width 257 height 36
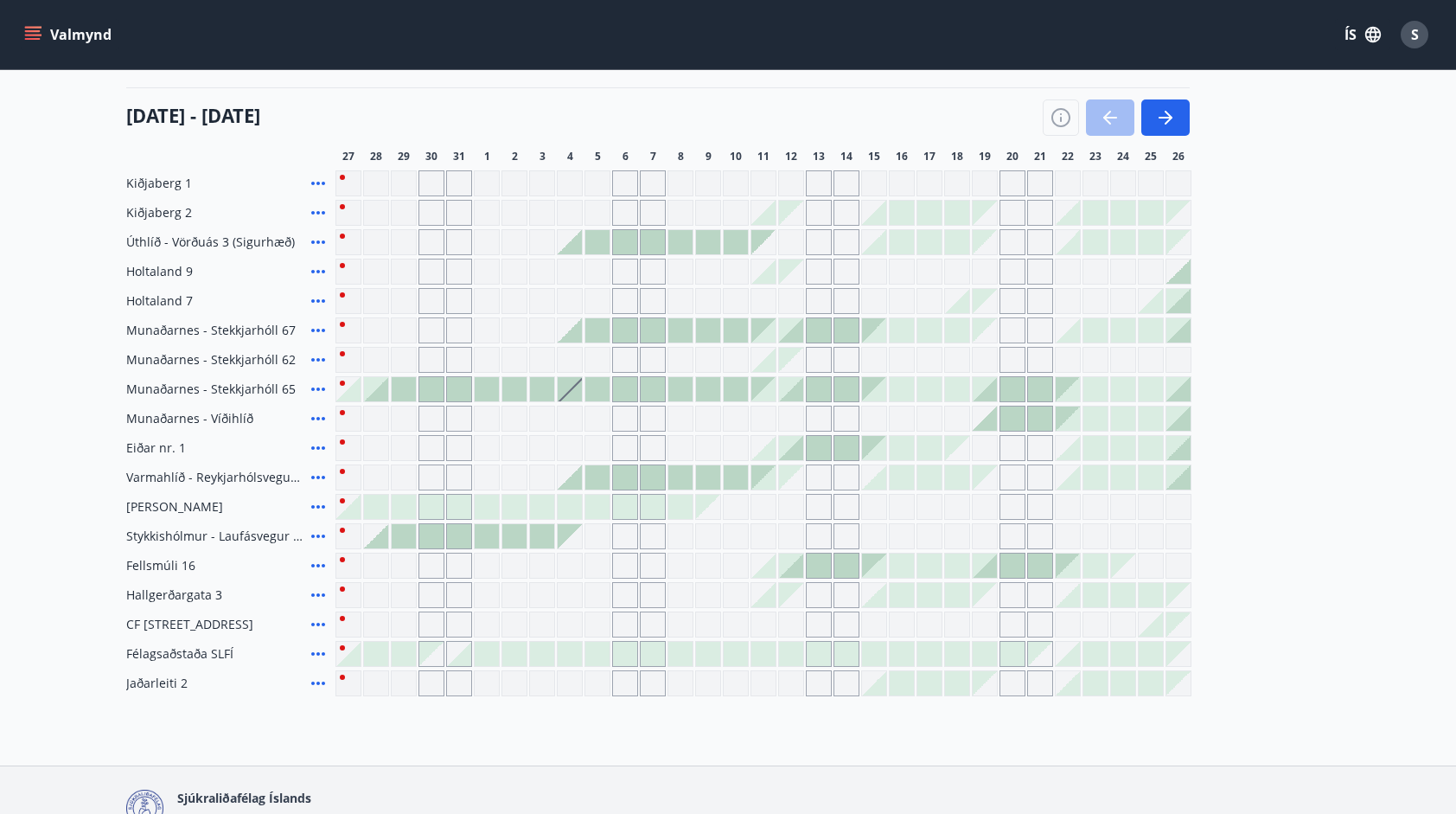
scroll to position [208, 0]
click at [228, 530] on span "Stykkishólmur - Laufásvegur 35" at bounding box center [215, 534] width 178 height 17
click at [384, 539] on div at bounding box center [375, 533] width 24 height 24
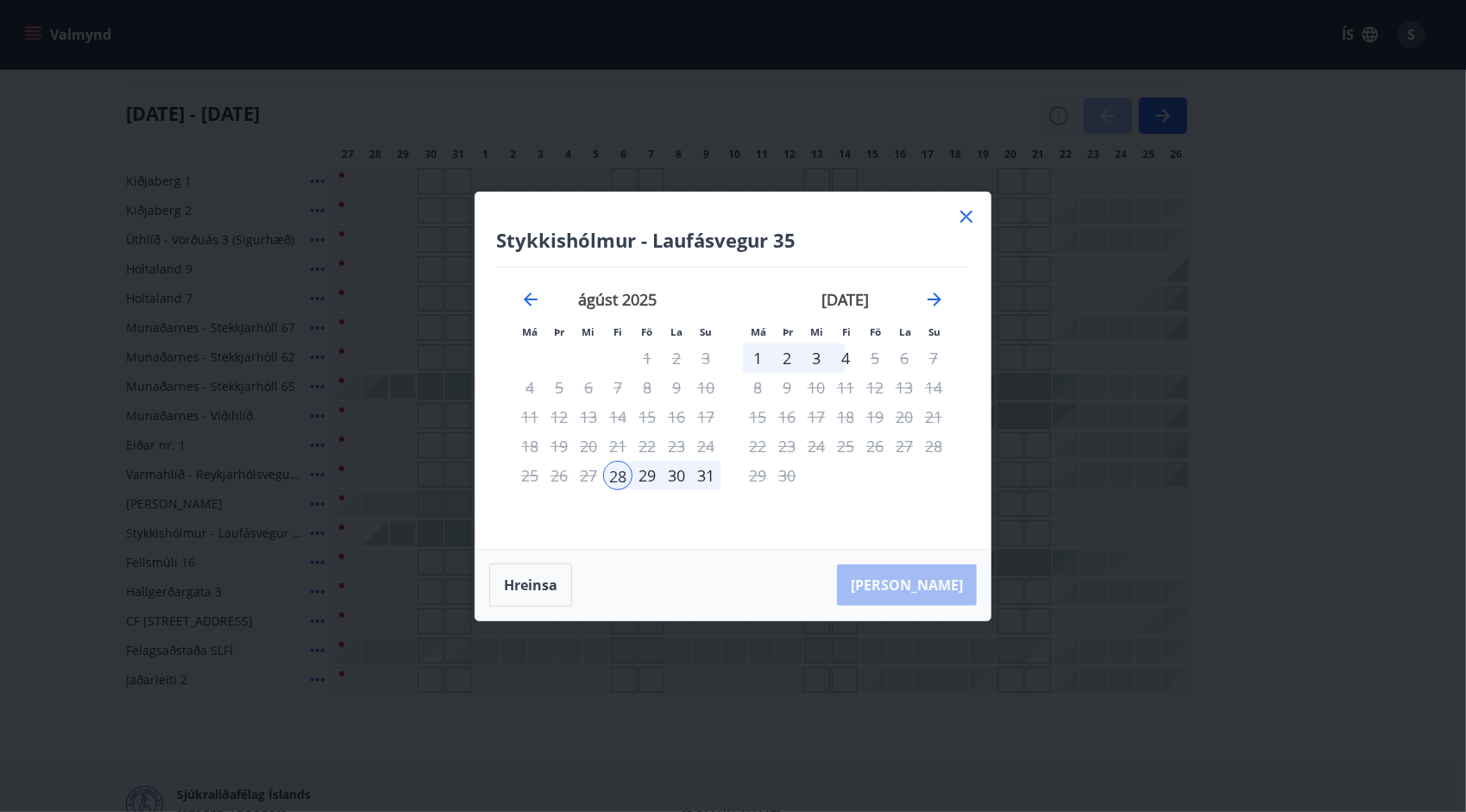
click at [955, 226] on div "Stykkishólmur - Laufásvegur 35 Má Þr Mi Fi Fö La Su Má Þr Mi Fi Fö La Su júlí 2…" at bounding box center [733, 370] width 515 height 356
click at [965, 216] on icon at bounding box center [966, 216] width 12 height 12
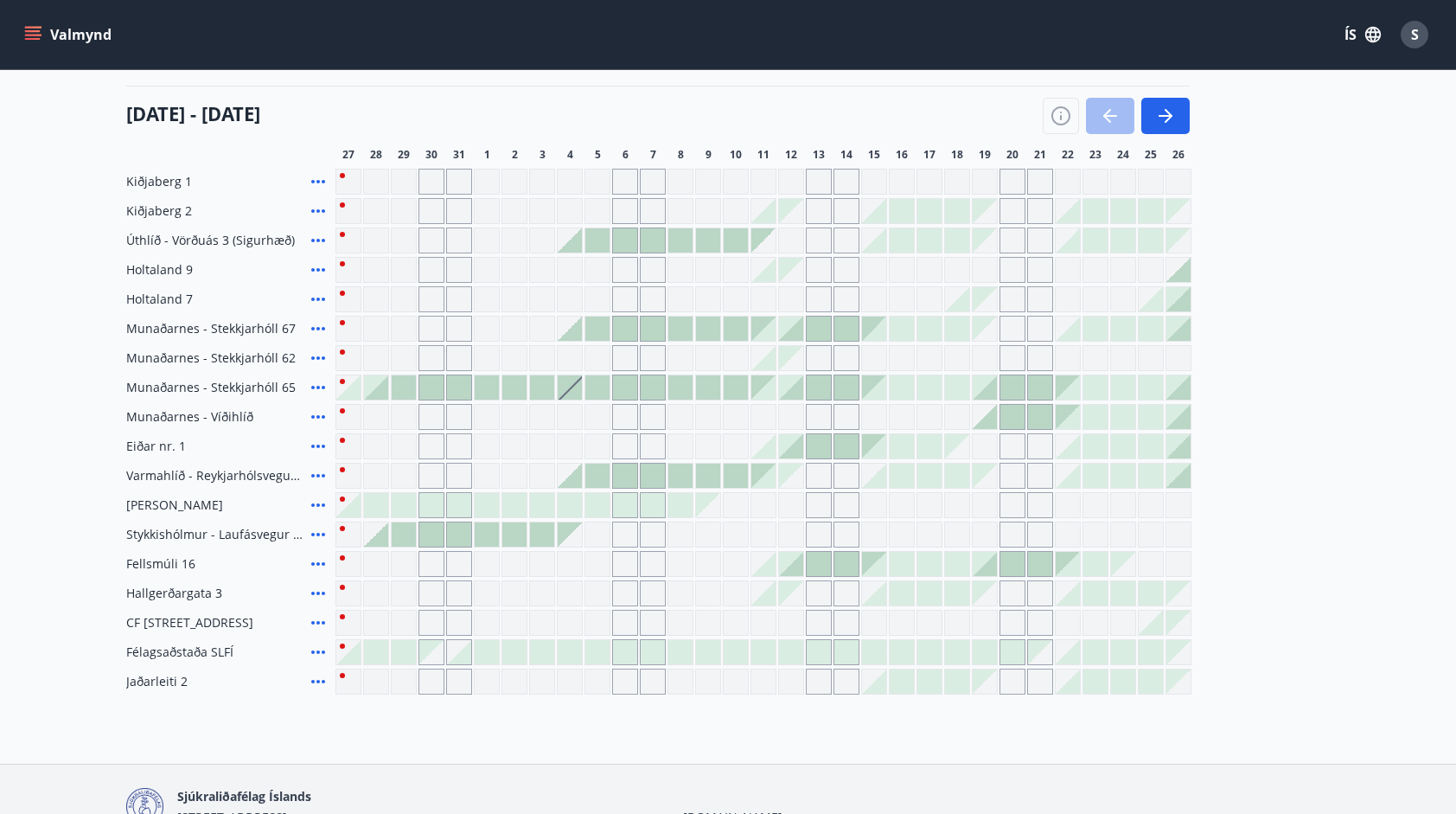
click at [24, 32] on icon "menu" at bounding box center [33, 34] width 17 height 17
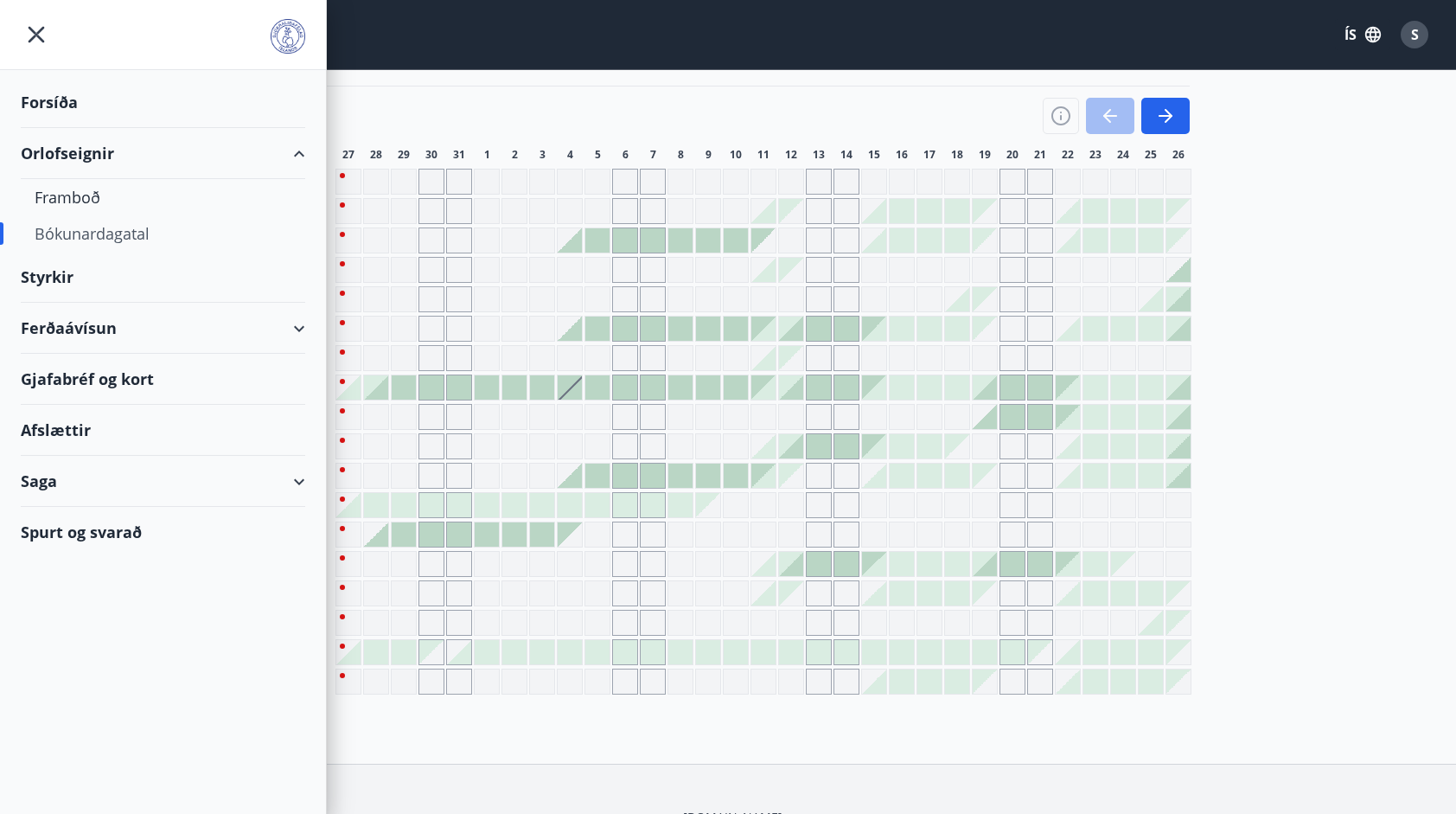
click at [56, 316] on div "Ferðaávísun" at bounding box center [163, 328] width 284 height 51
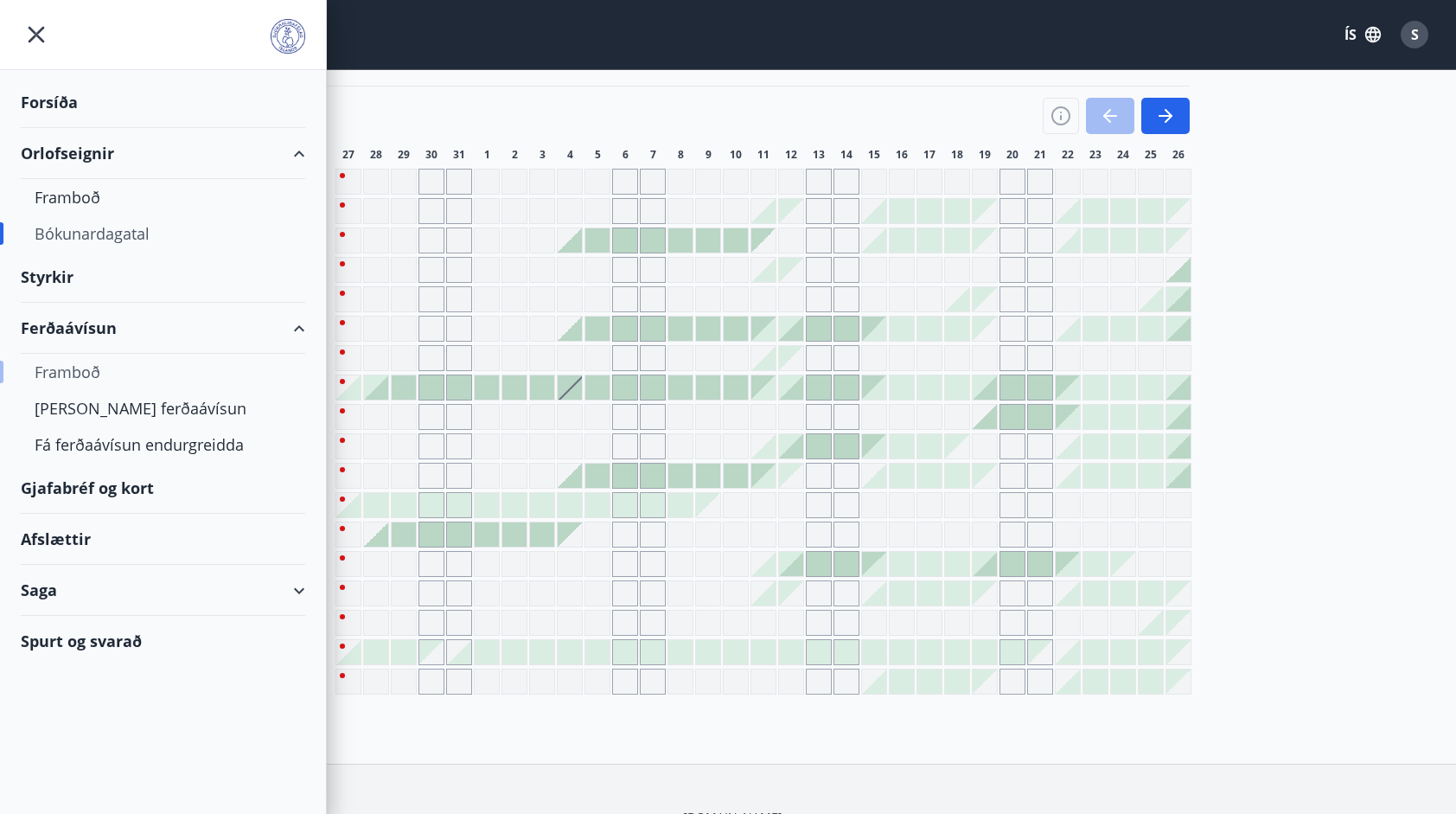
click at [59, 367] on div "Framboð" at bounding box center [163, 372] width 257 height 36
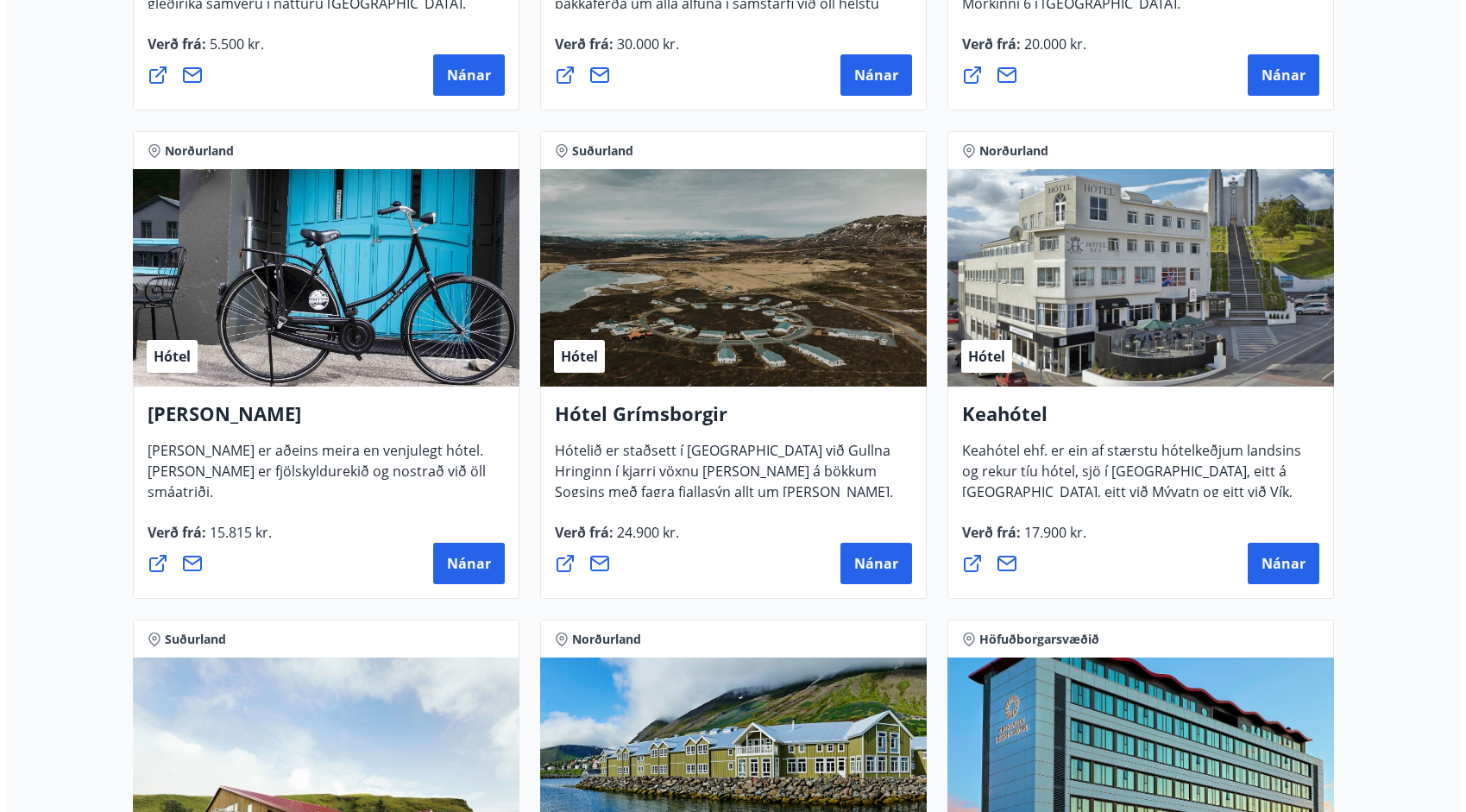
scroll to position [730, 0]
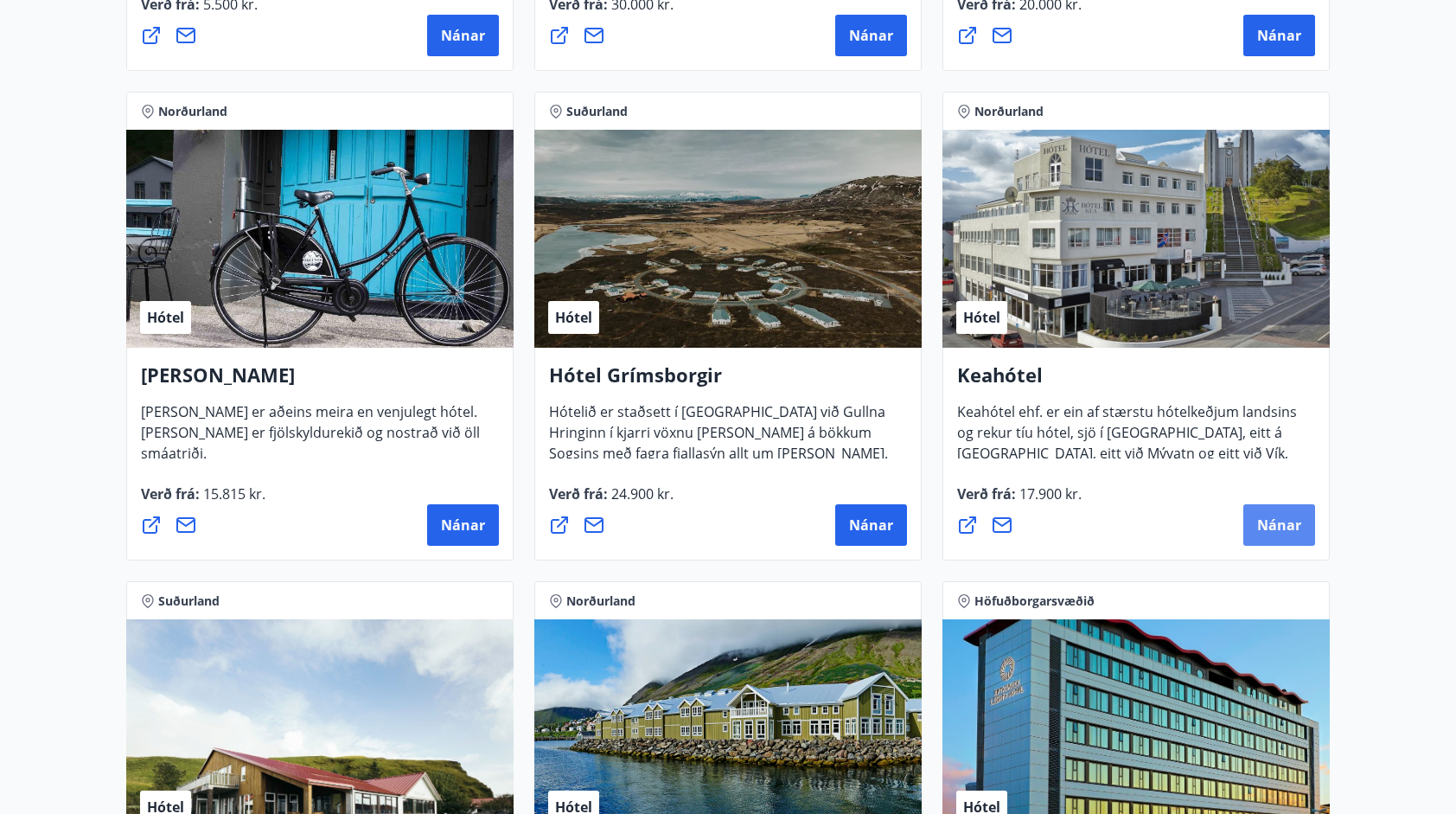
click at [1273, 515] on span "Nánar" at bounding box center [1279, 525] width 44 height 19
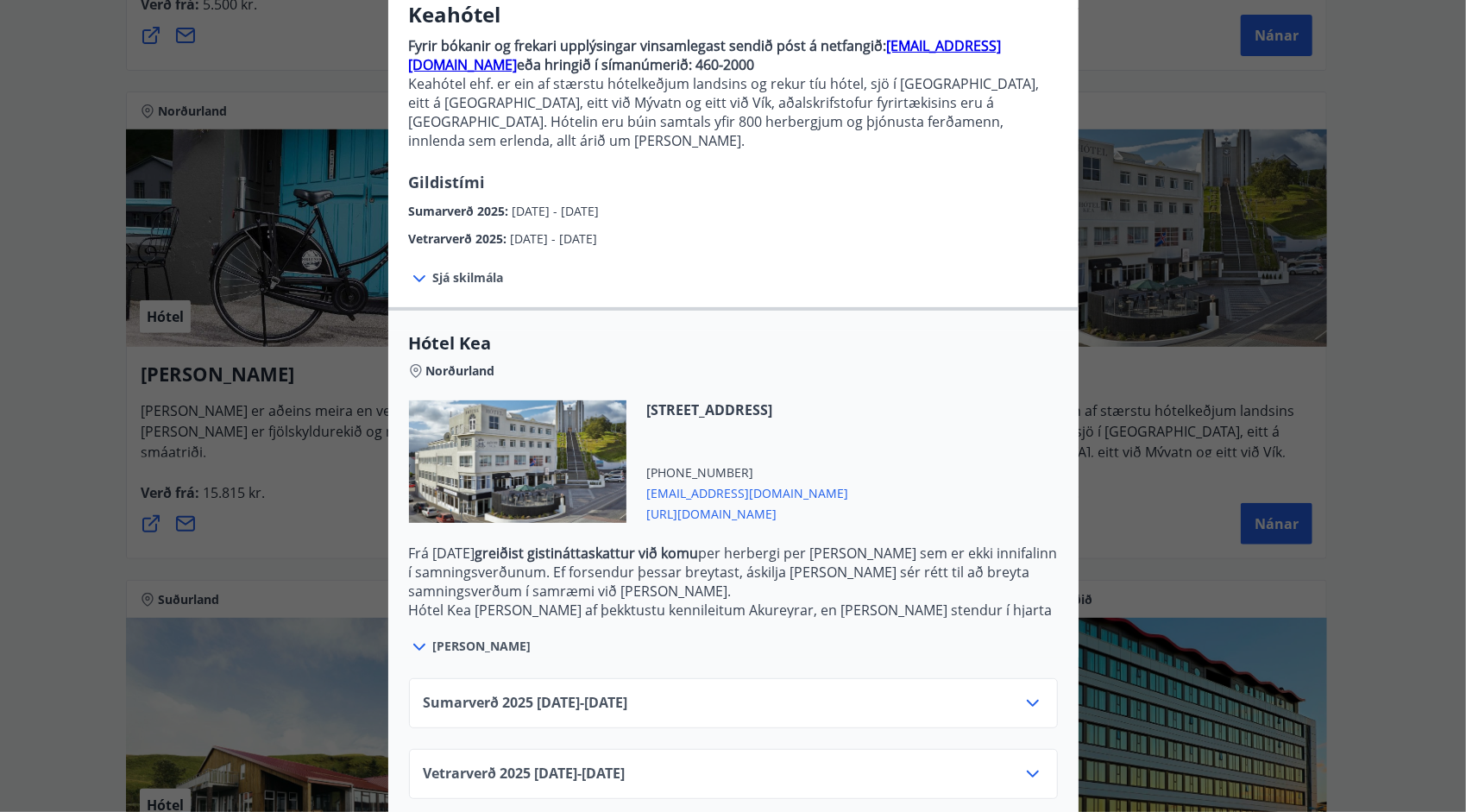
scroll to position [152, 0]
click at [1023, 693] on icon at bounding box center [1033, 703] width 21 height 21
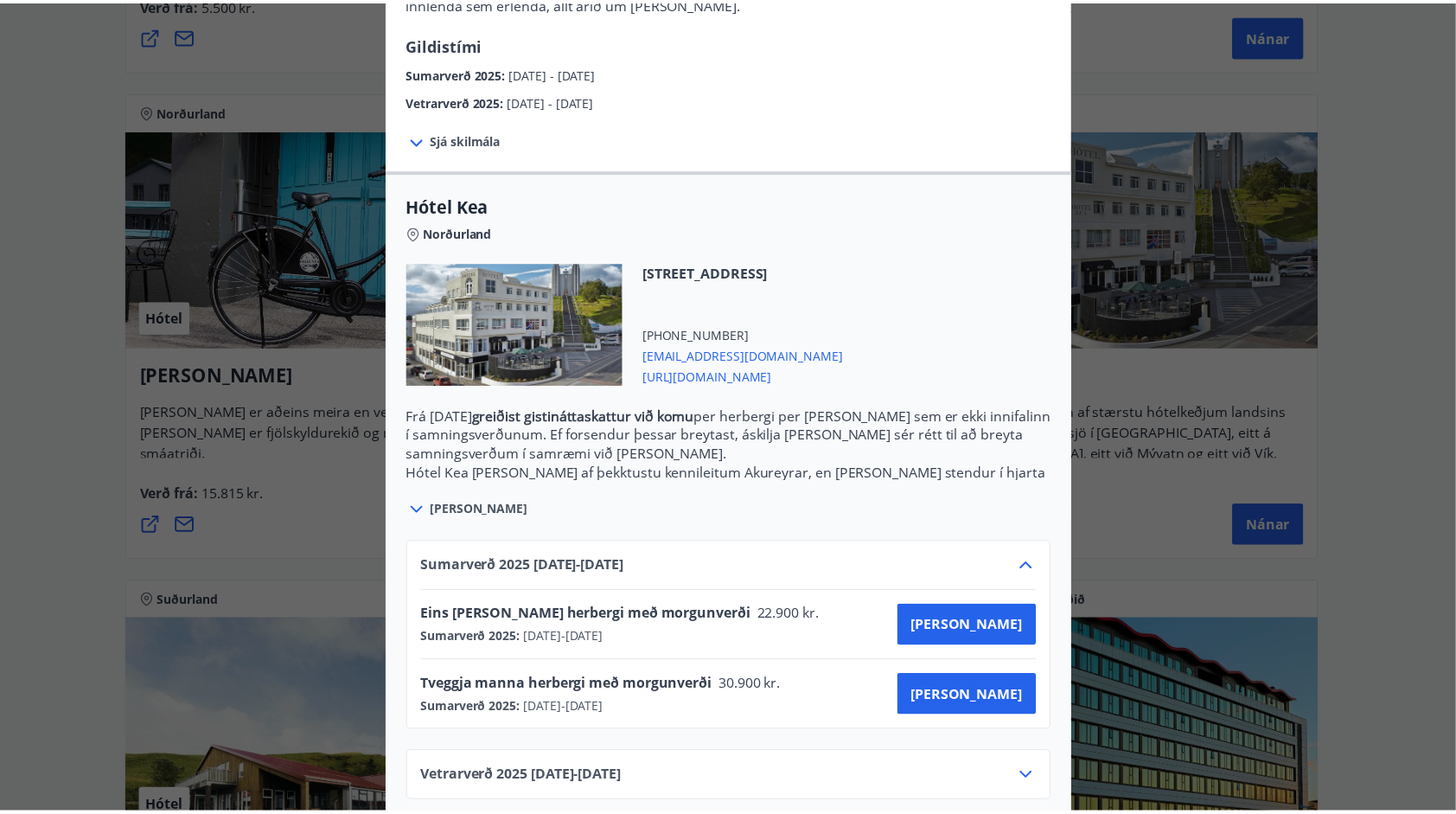
scroll to position [292, 0]
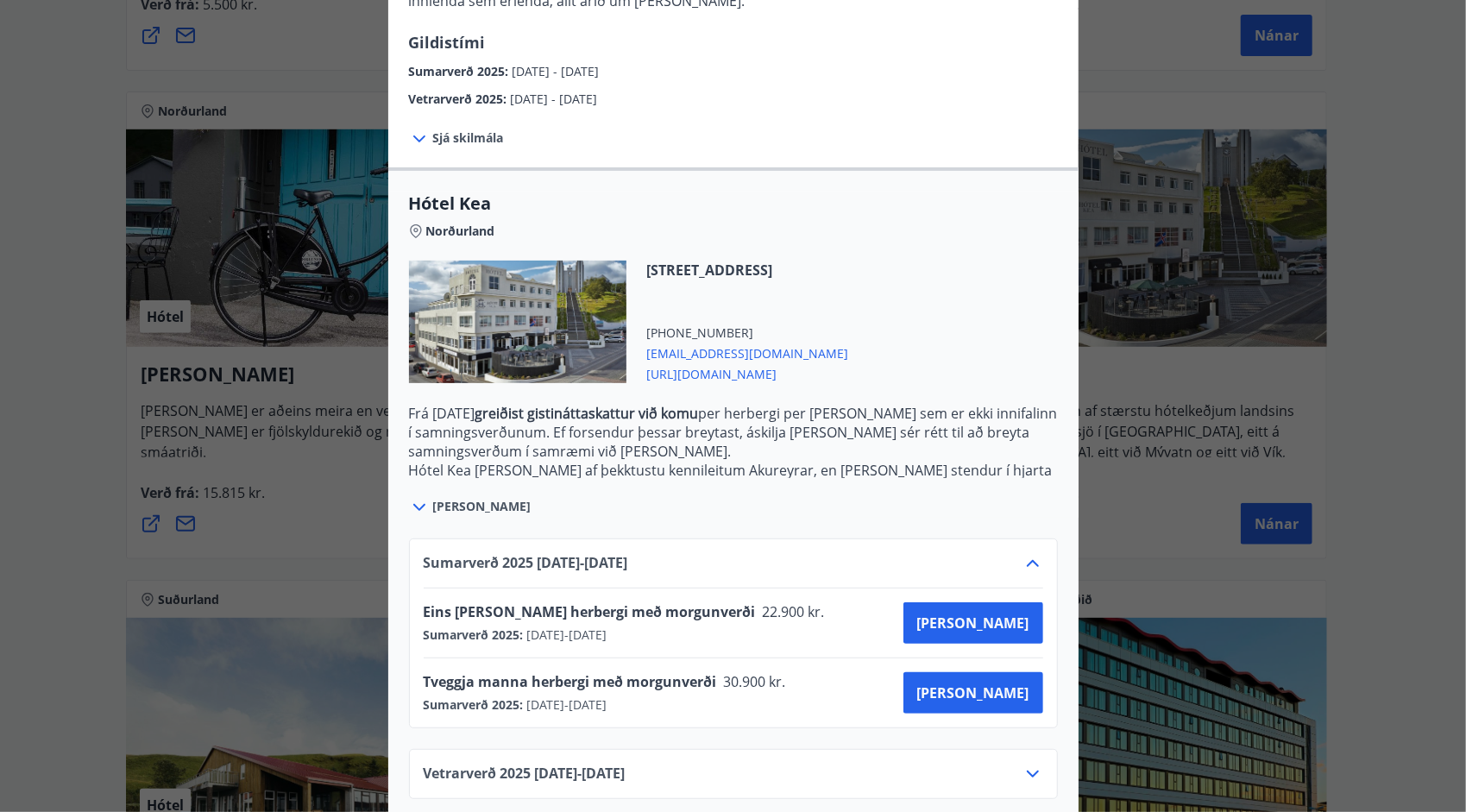
click at [28, 404] on div "Keahótel Fyrir bókanir og frekari upplýsingar vinsamlegast sendið póst á netfan…" at bounding box center [733, 115] width 1466 height 812
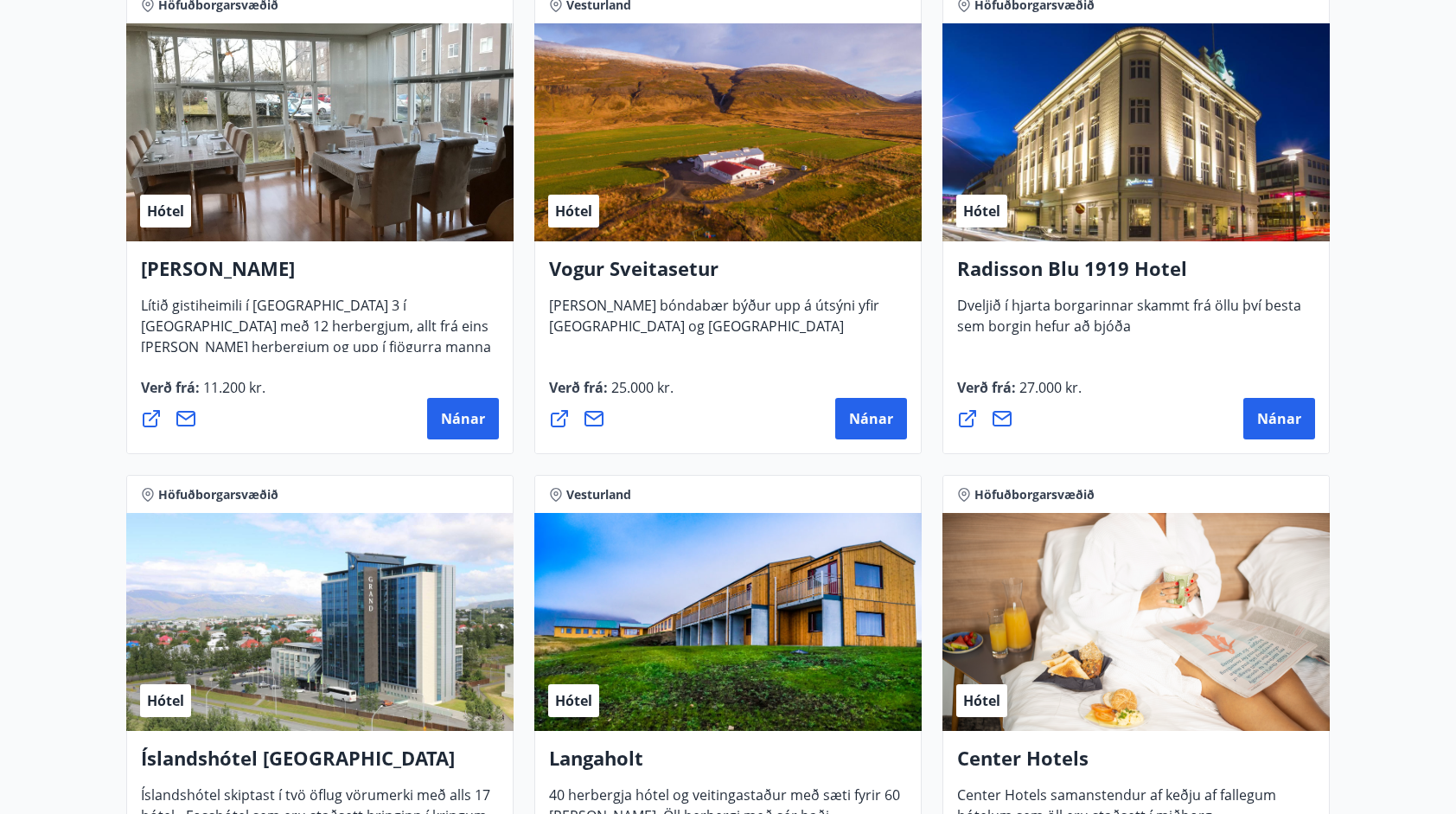
scroll to position [3564, 0]
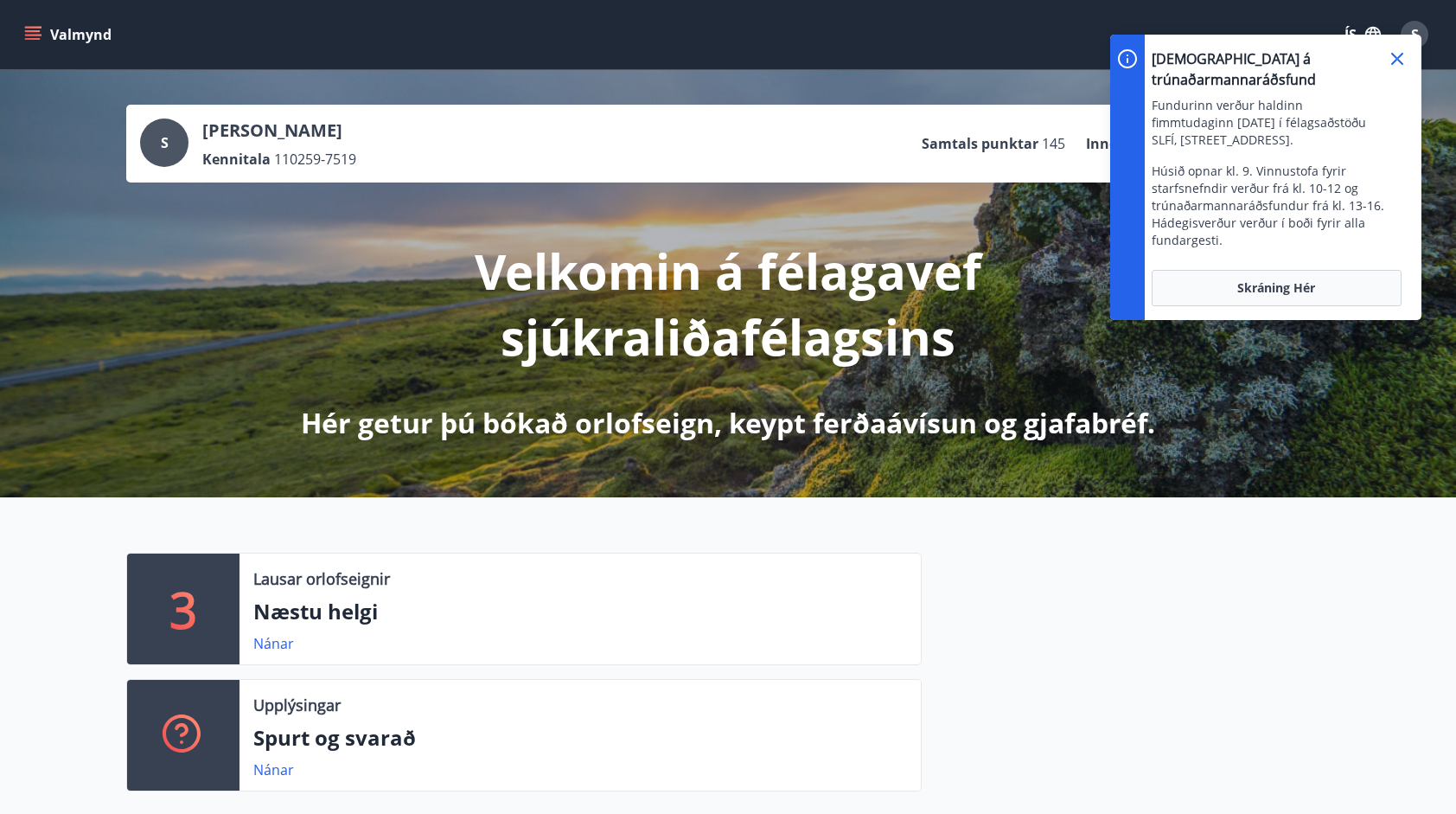
click at [1400, 58] on icon at bounding box center [1397, 59] width 21 height 21
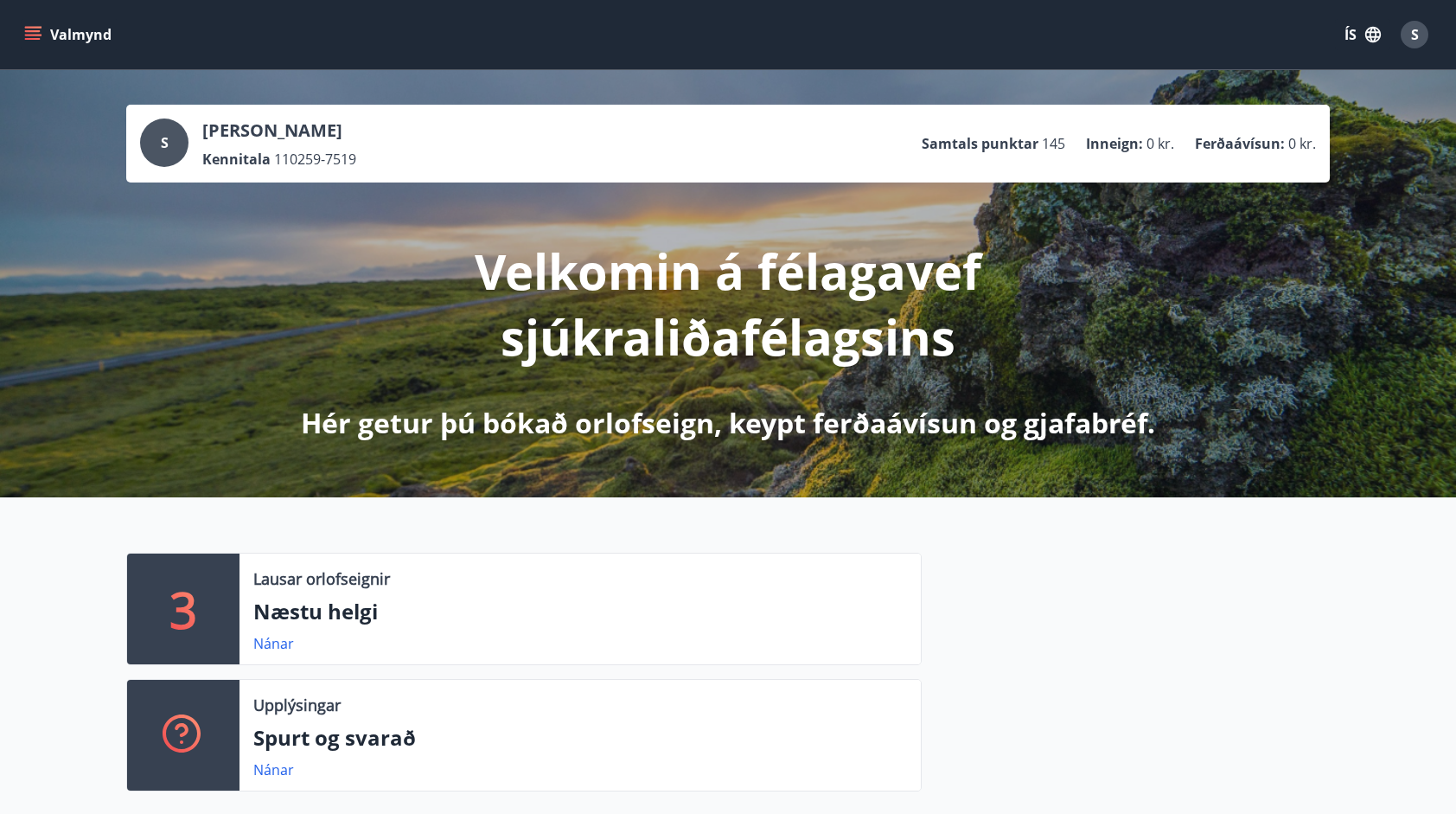
click at [33, 32] on icon "menu" at bounding box center [33, 32] width 15 height 2
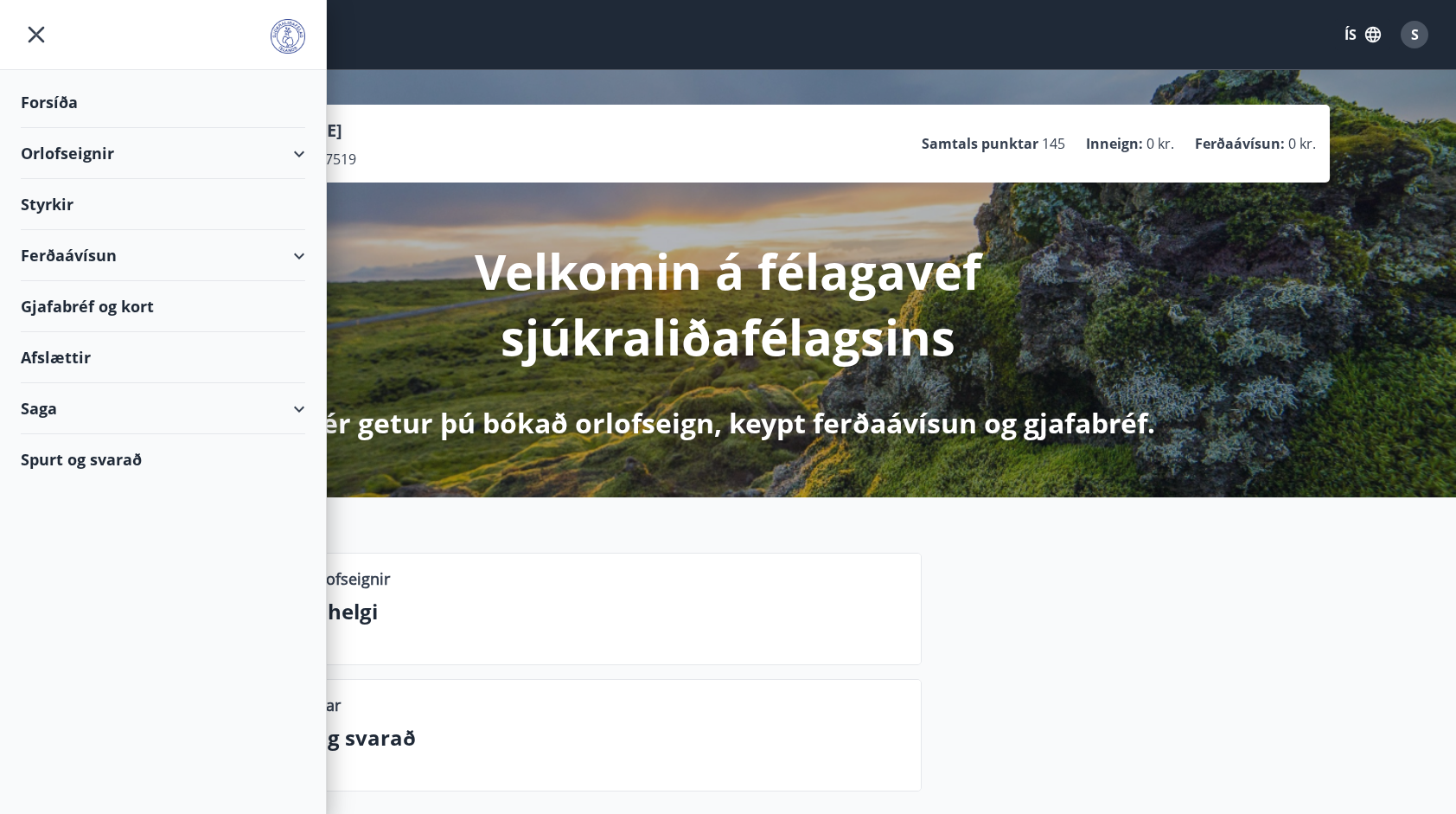
click at [84, 148] on div "Orlofseignir" at bounding box center [163, 153] width 284 height 51
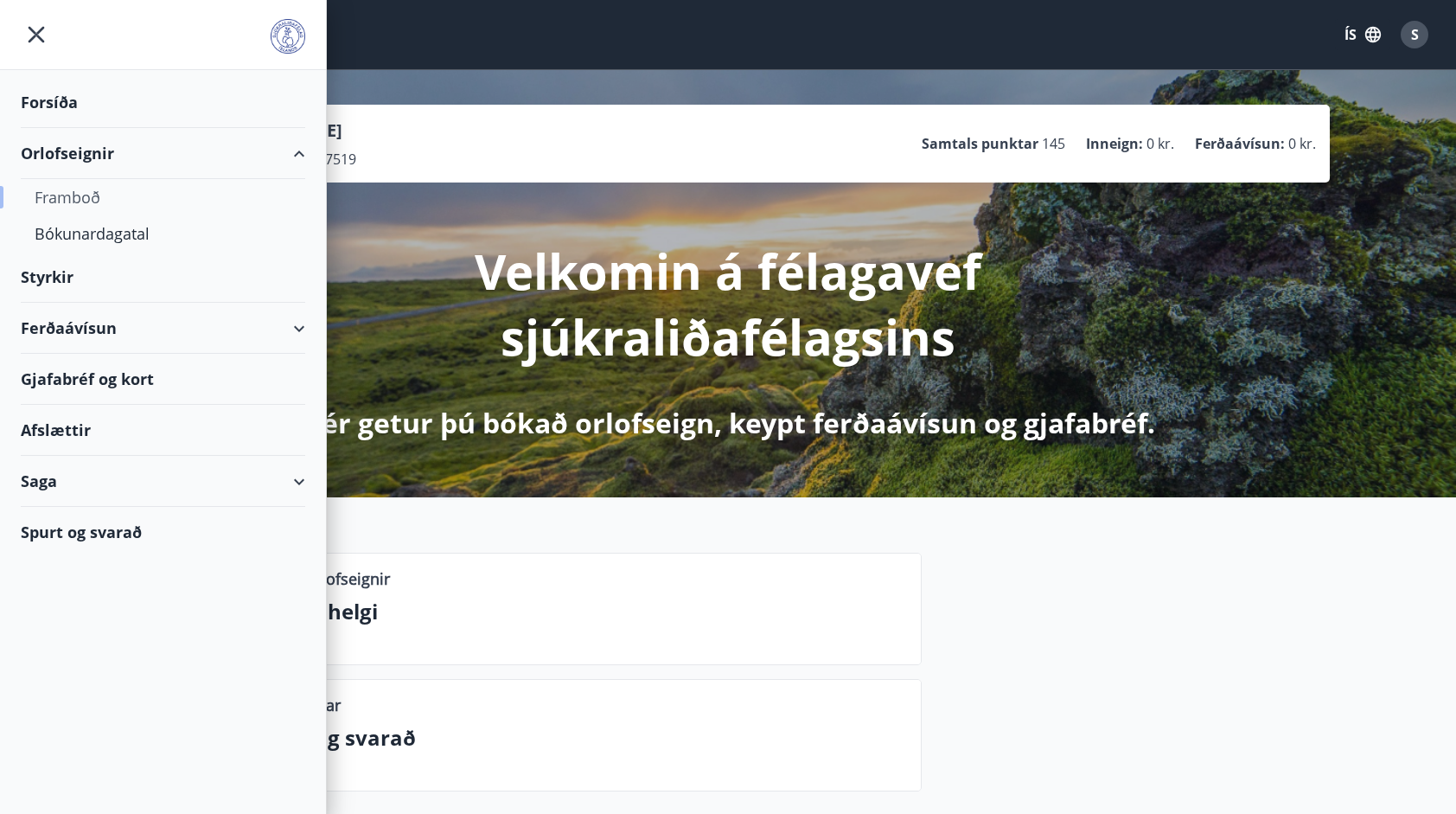
click at [65, 197] on div "Framboð" at bounding box center [163, 197] width 257 height 36
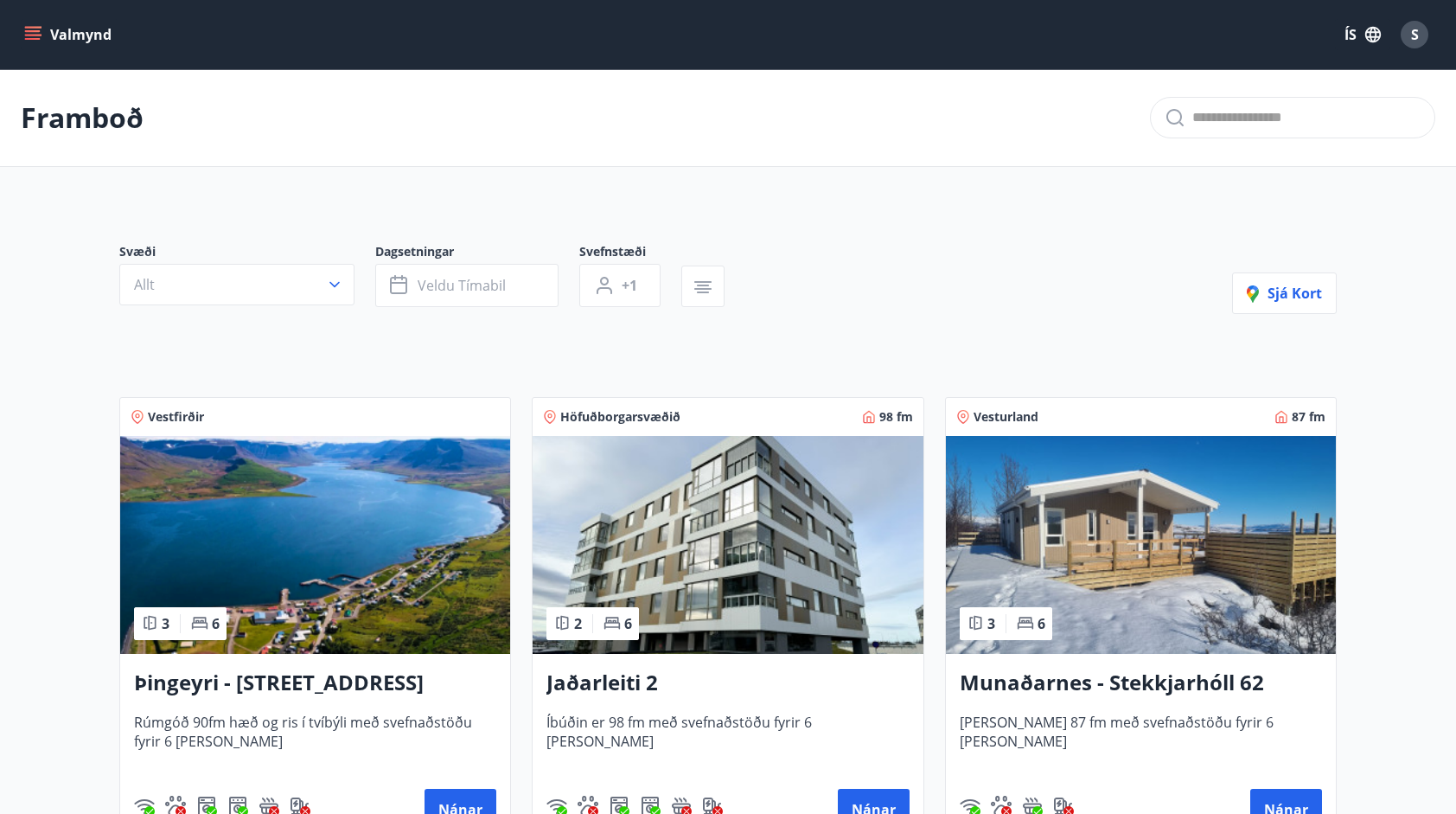
click at [24, 43] on button "Valmynd" at bounding box center [70, 34] width 98 height 32
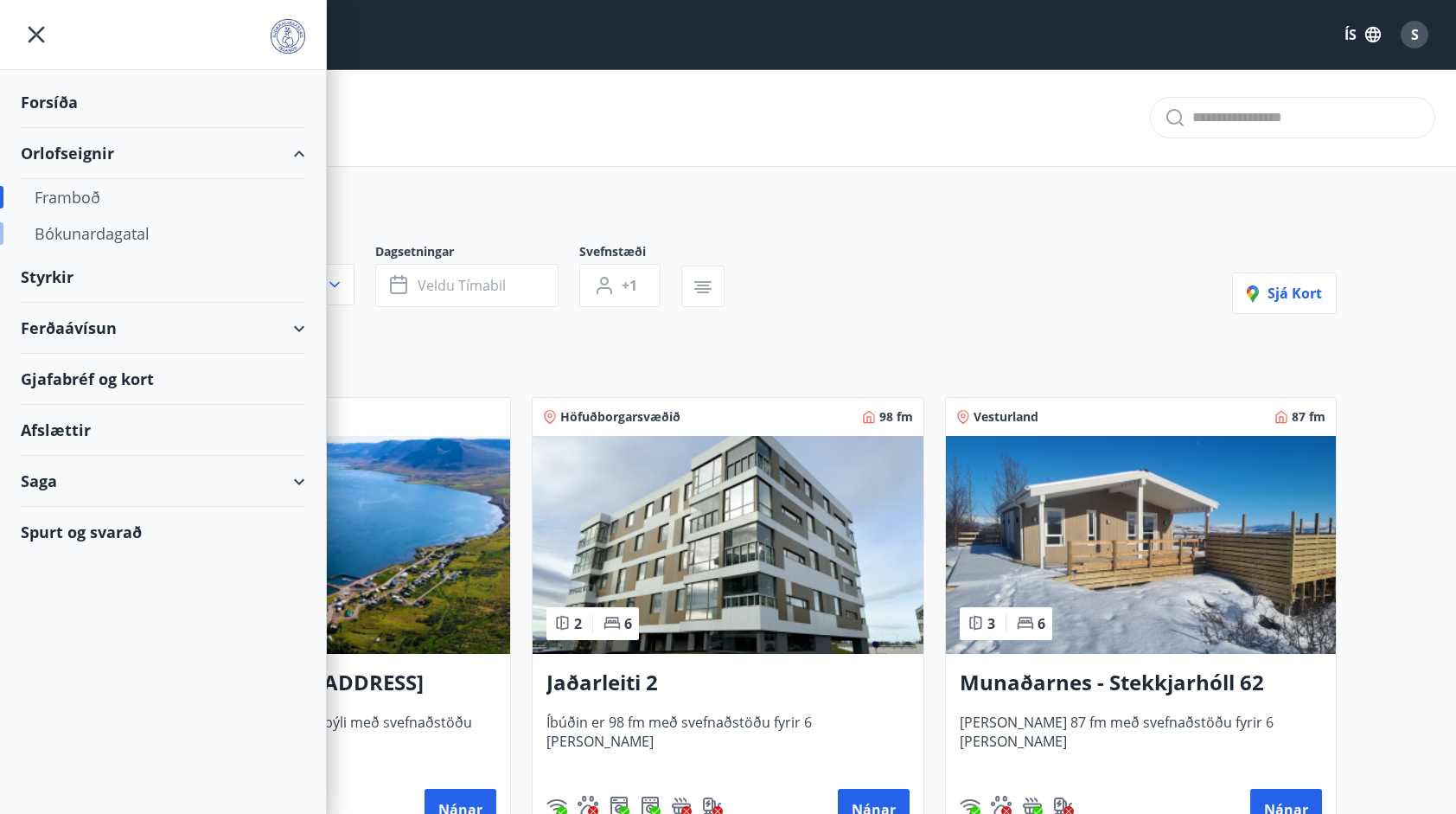
click at [66, 232] on div "Bókunardagatal" at bounding box center [163, 234] width 257 height 36
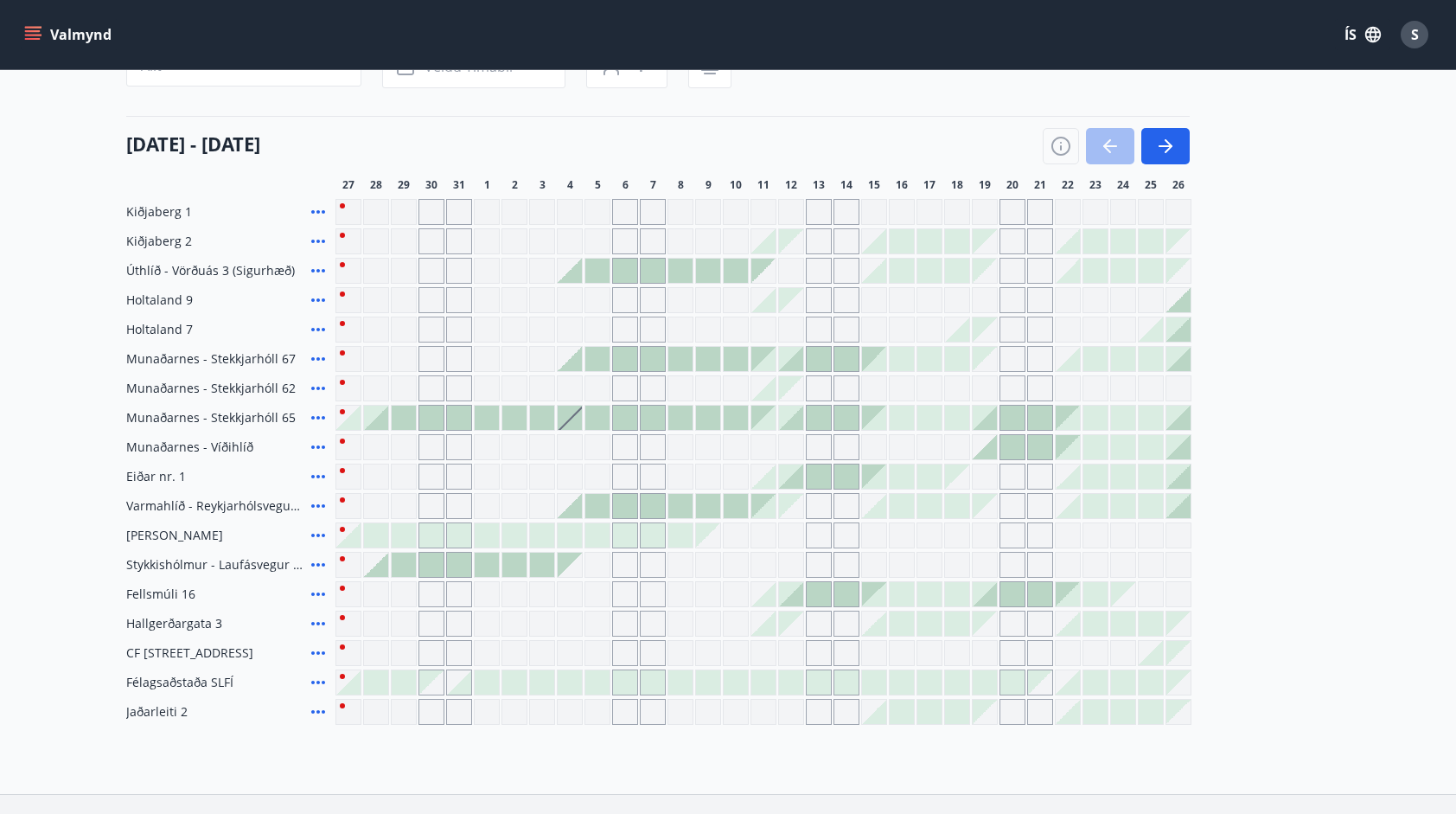
scroll to position [208, 0]
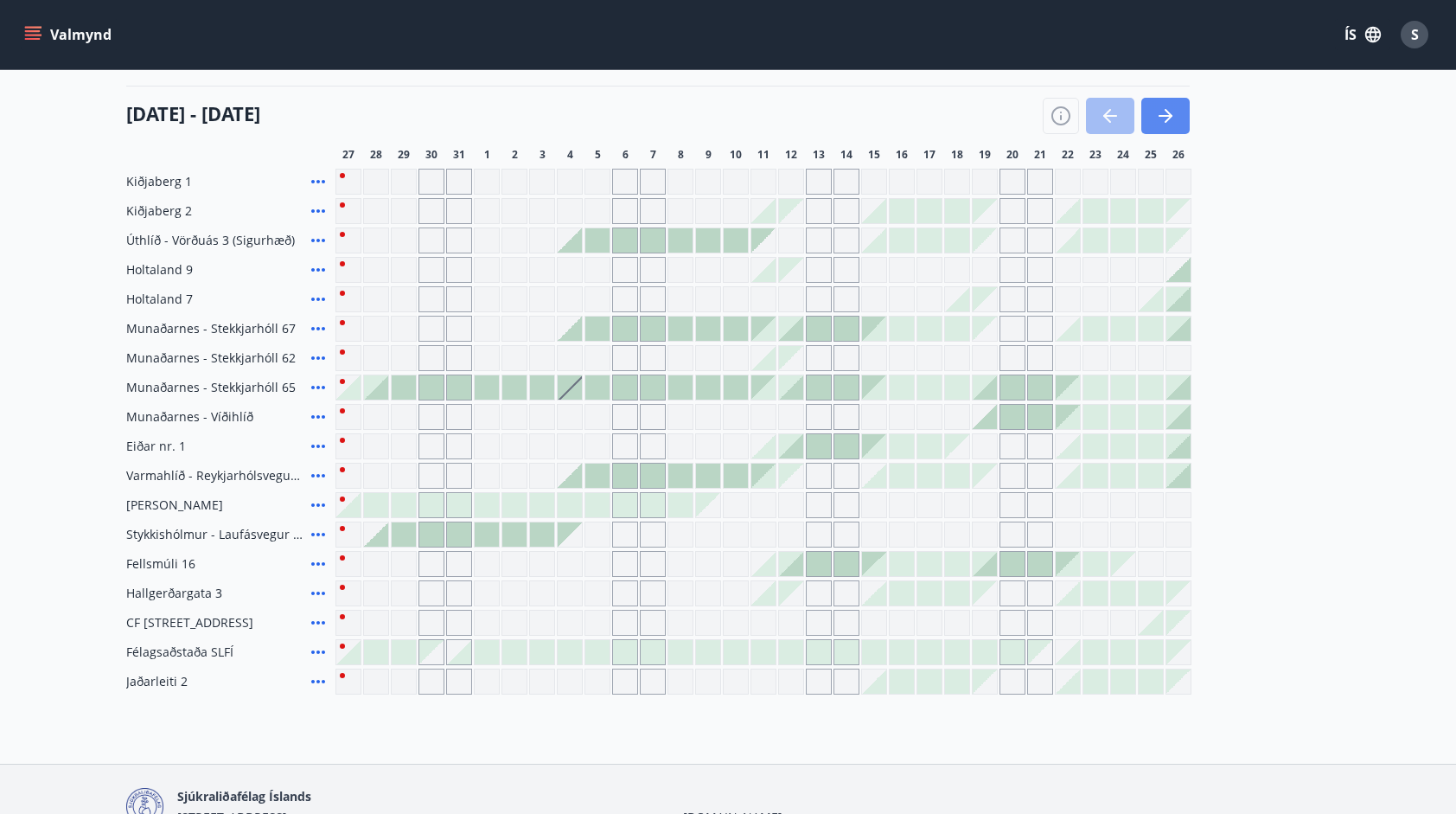
click at [1184, 113] on button "button" at bounding box center [1165, 116] width 49 height 36
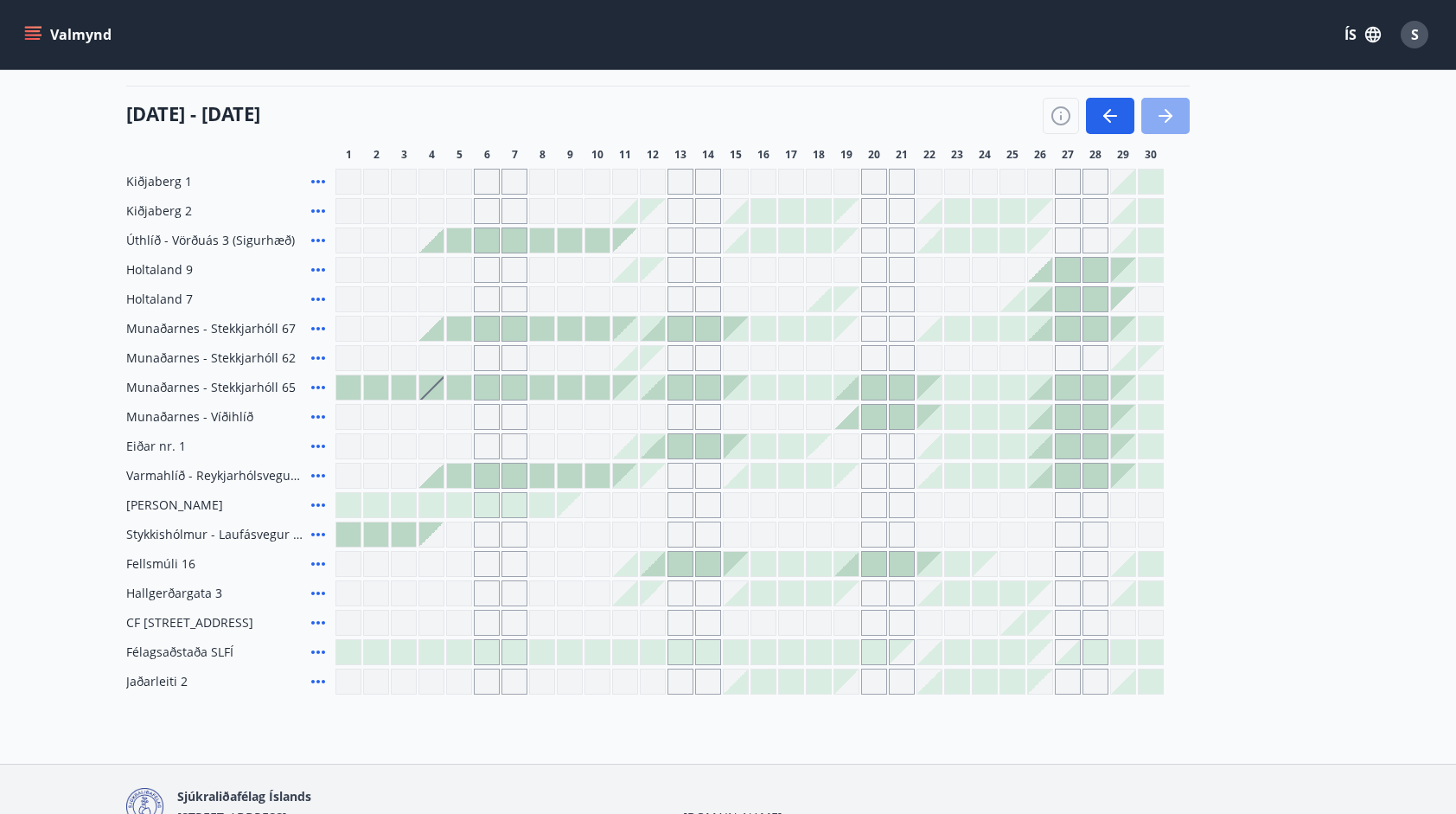
click at [1171, 111] on icon "button" at bounding box center [1165, 116] width 21 height 21
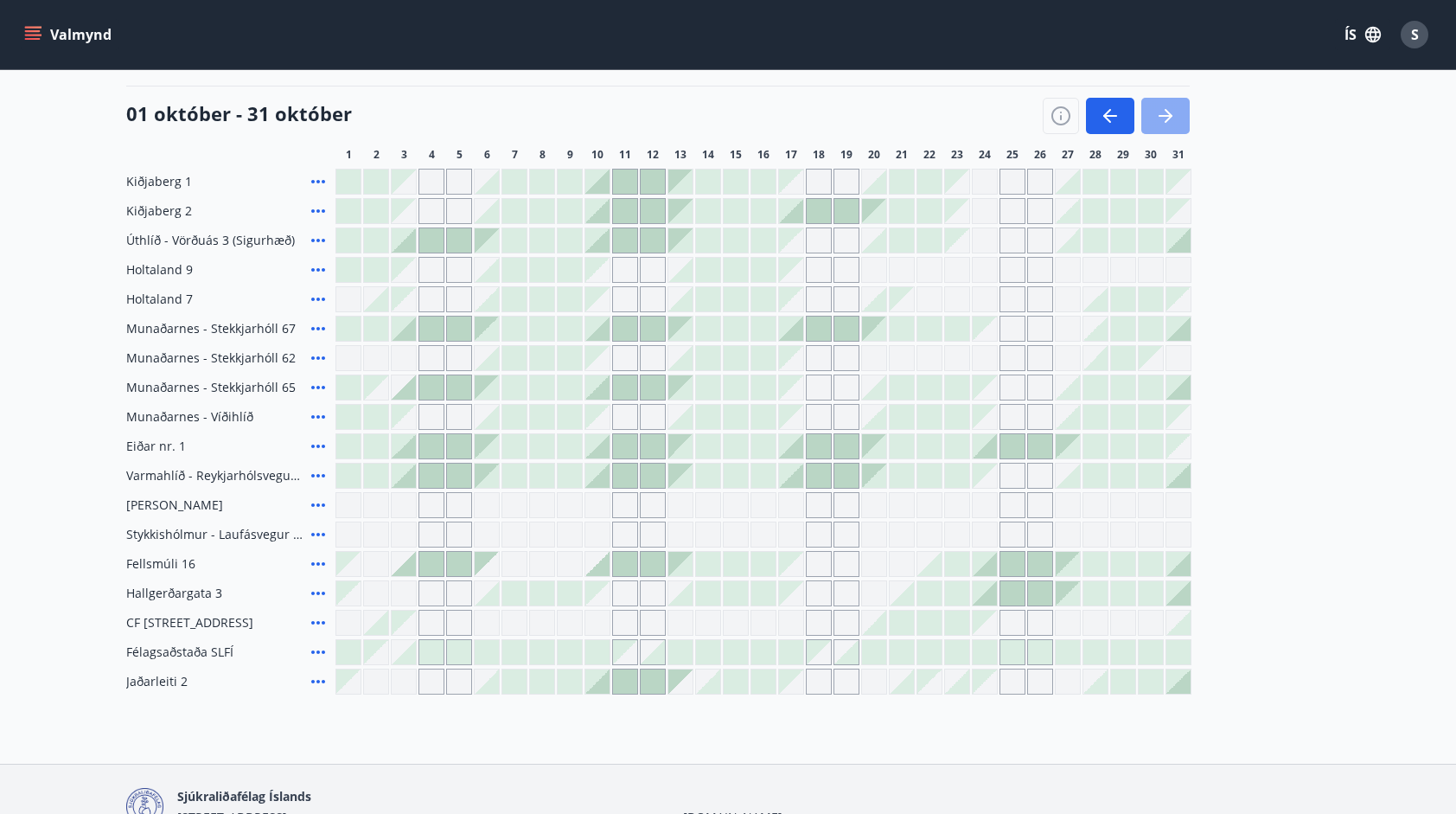
click at [1161, 114] on icon "button" at bounding box center [1165, 116] width 21 height 21
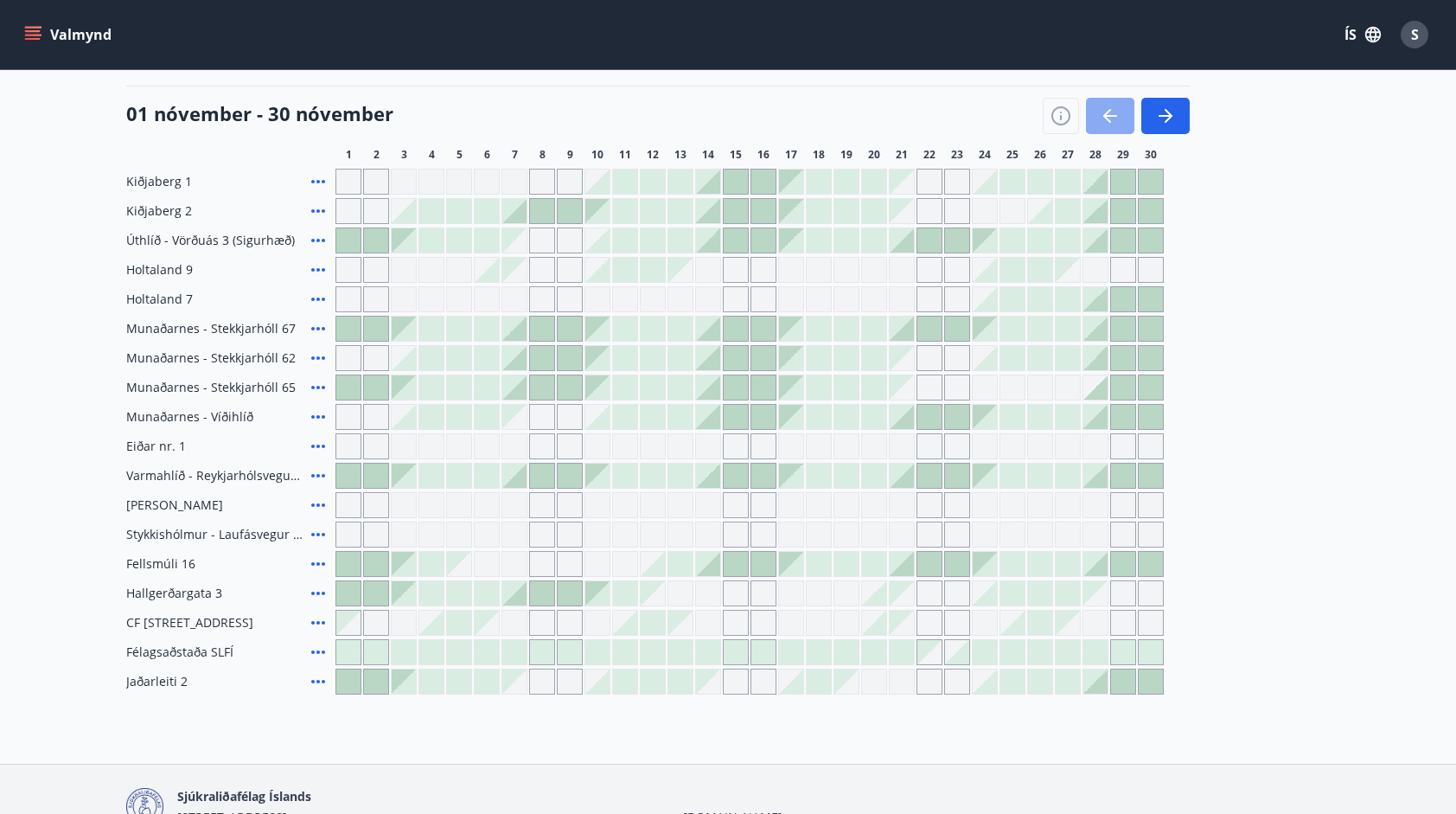
click at [1105, 123] on icon "button" at bounding box center [1110, 116] width 21 height 21
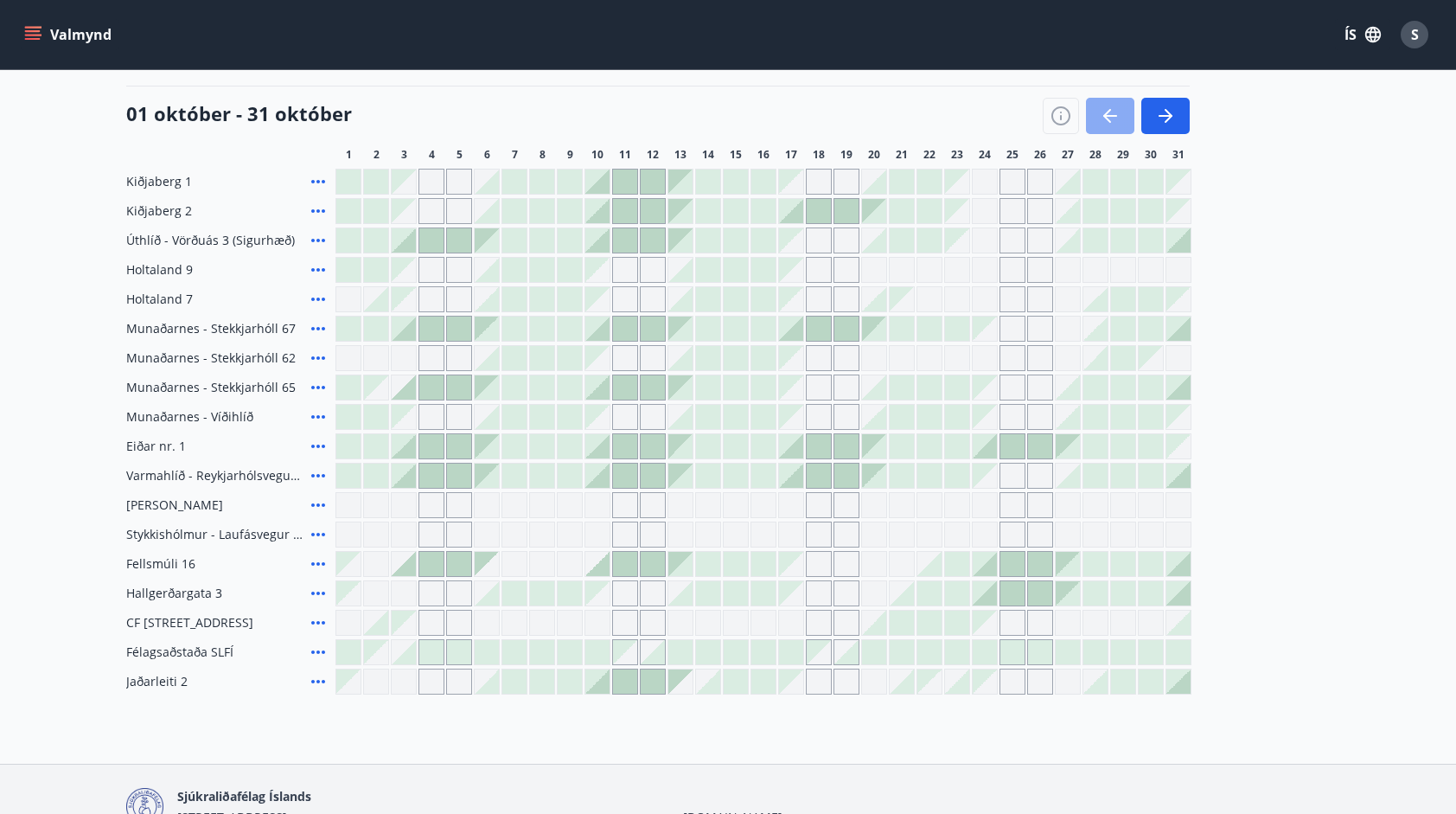
click at [1105, 123] on icon "button" at bounding box center [1110, 116] width 21 height 21
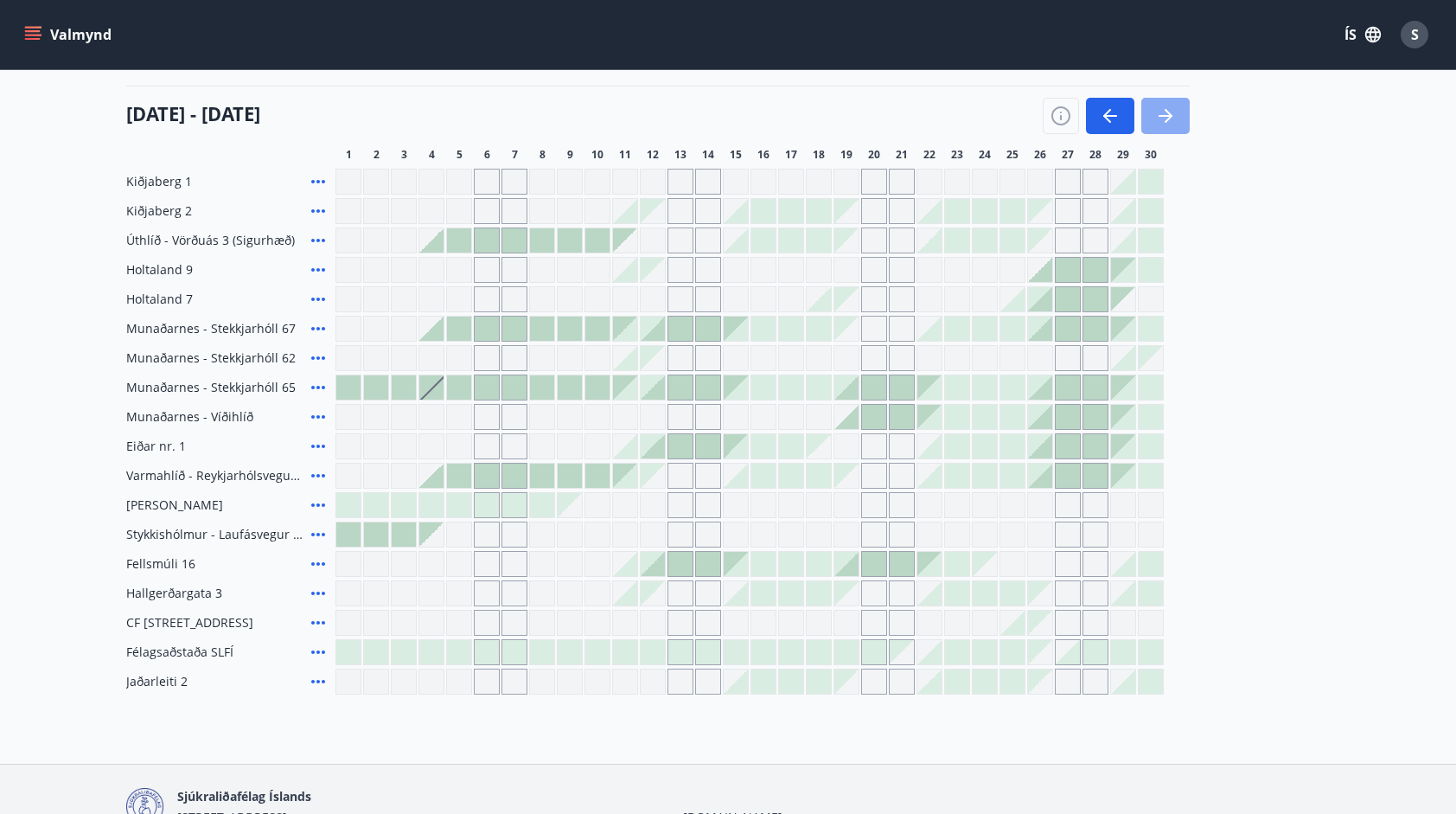
click at [1165, 123] on icon "button" at bounding box center [1165, 116] width 21 height 21
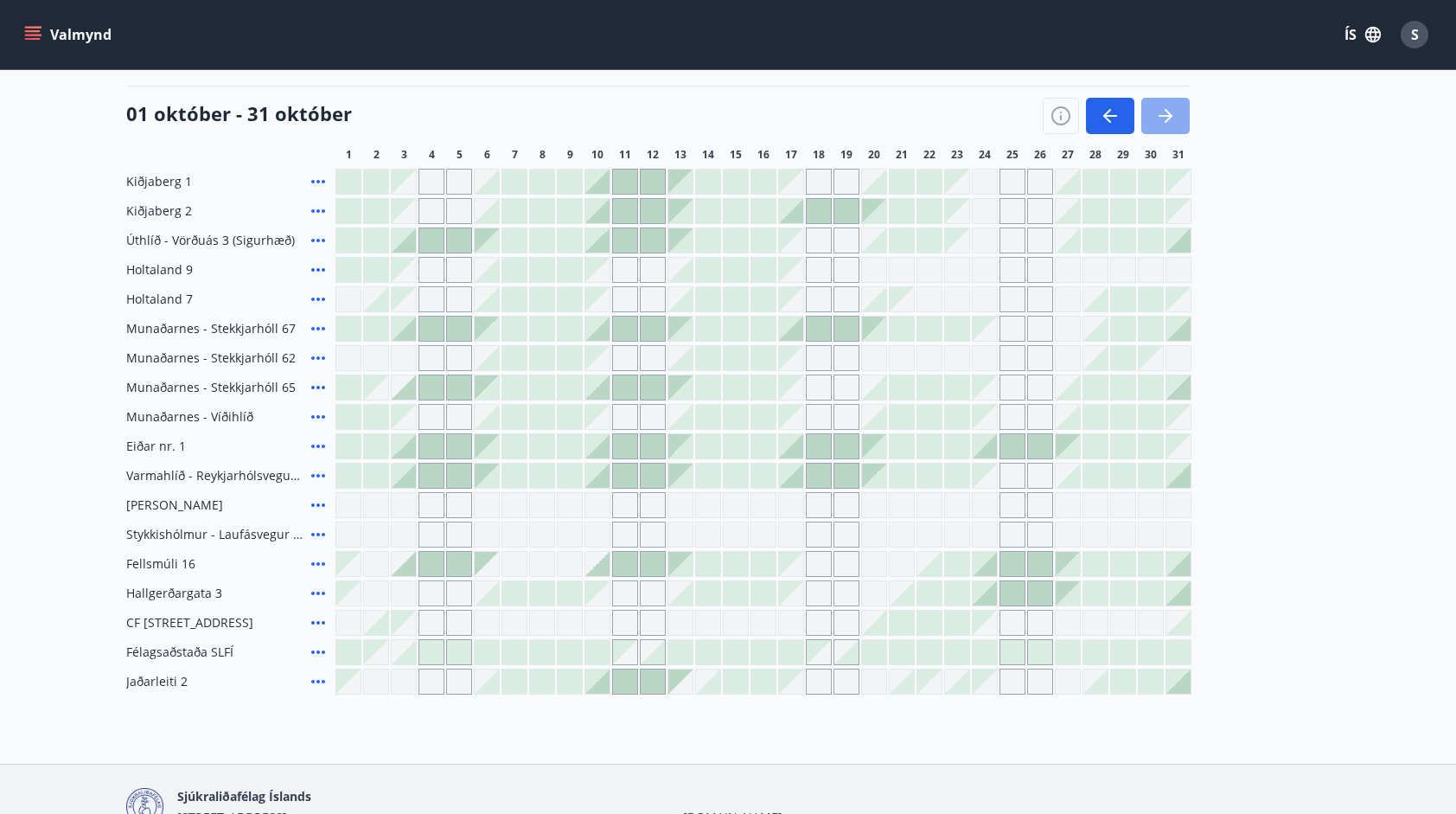
click at [1165, 123] on icon "button" at bounding box center [1165, 116] width 21 height 21
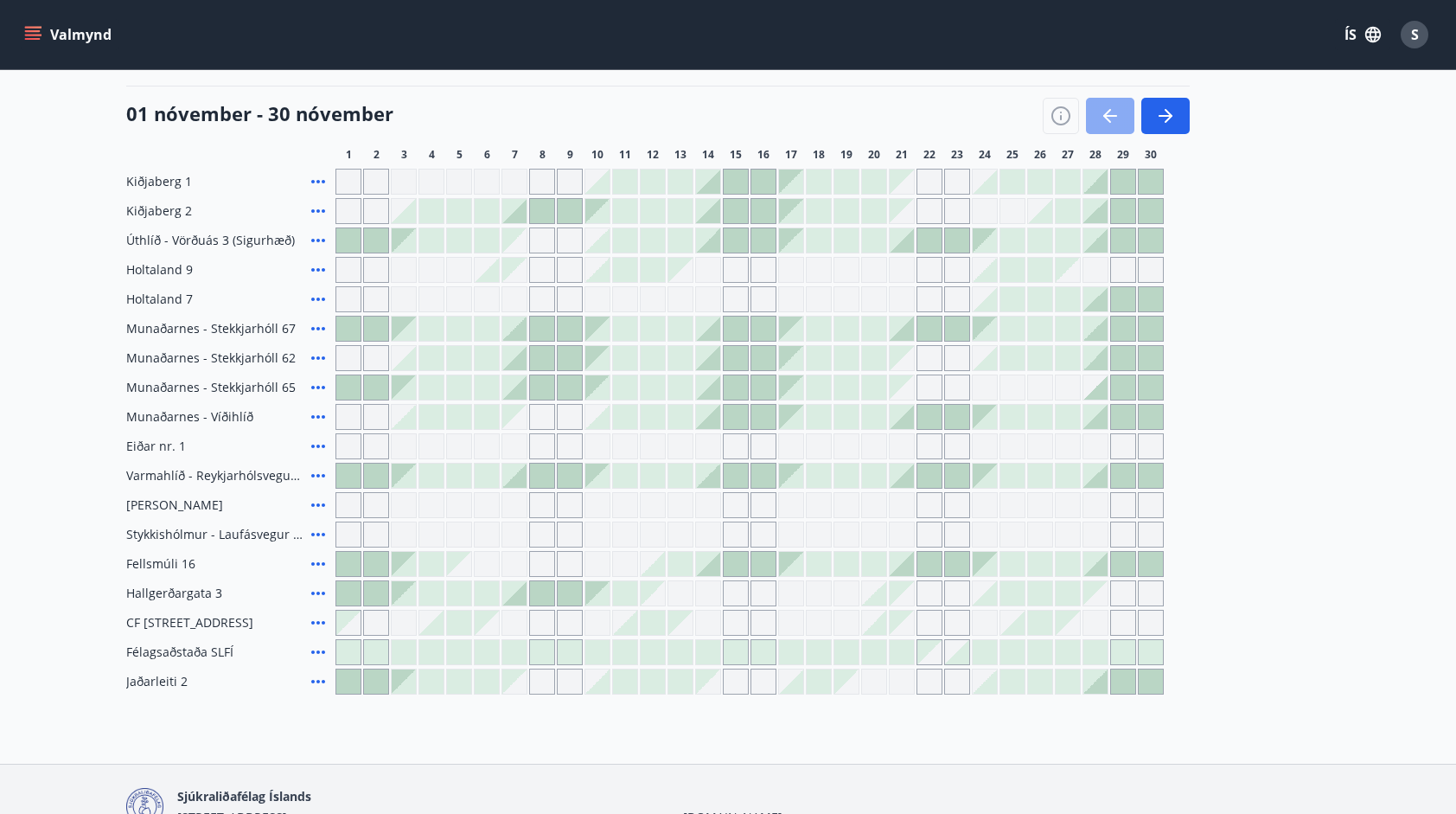
click at [1109, 115] on icon "button" at bounding box center [1109, 116] width 13 height 2
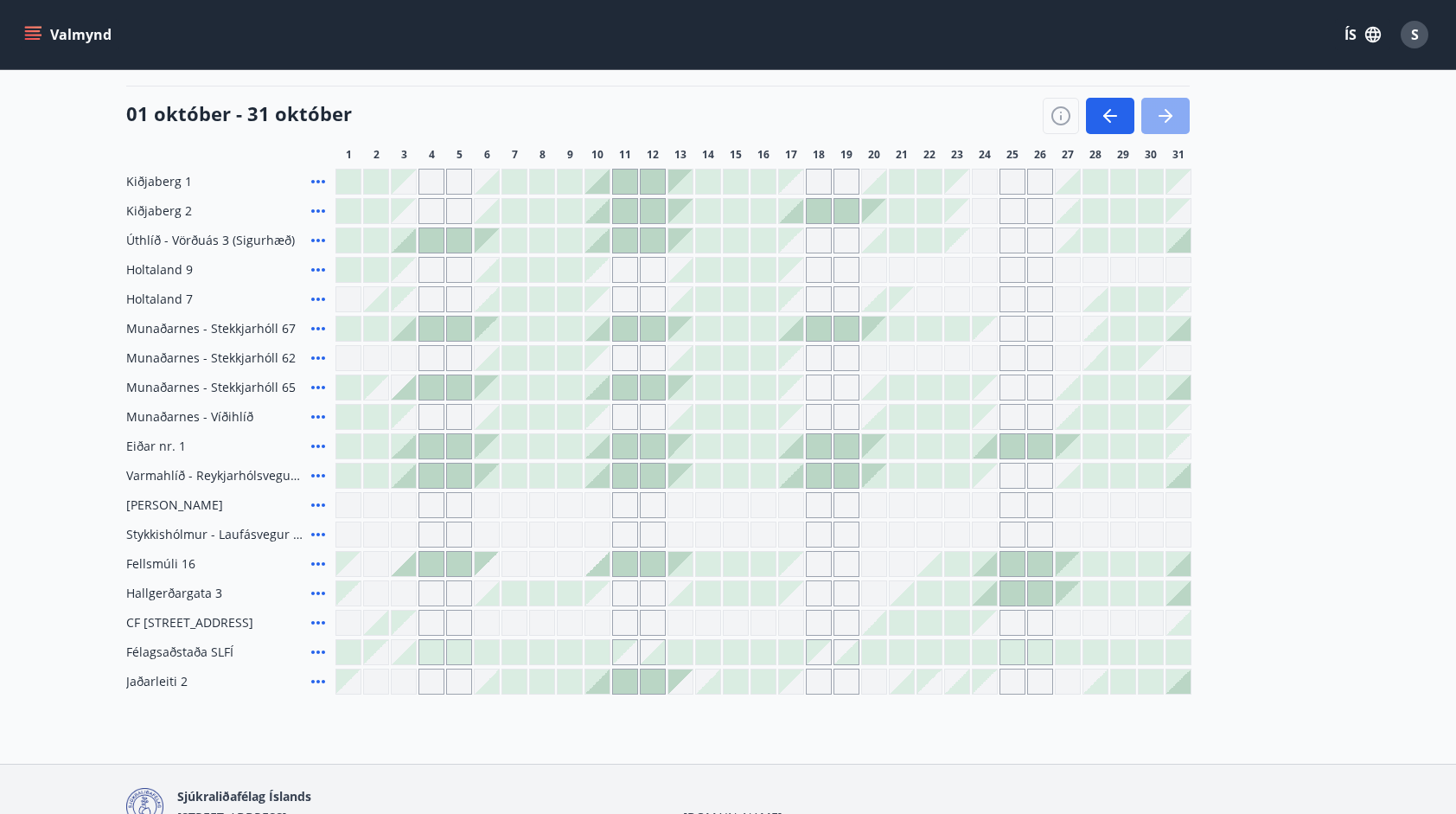
click at [1175, 118] on icon "button" at bounding box center [1165, 116] width 21 height 21
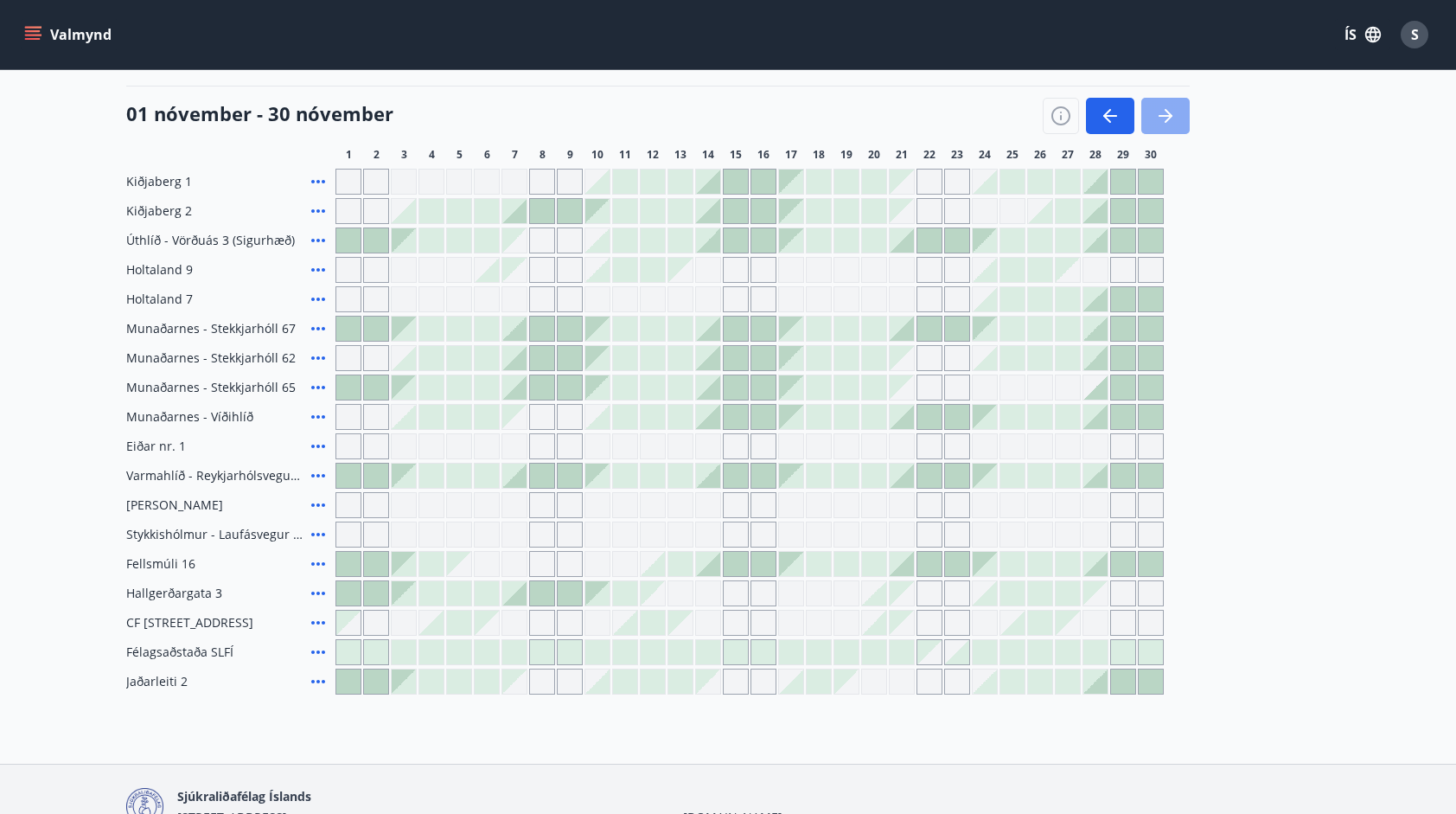
click at [1148, 119] on button "button" at bounding box center [1165, 116] width 49 height 36
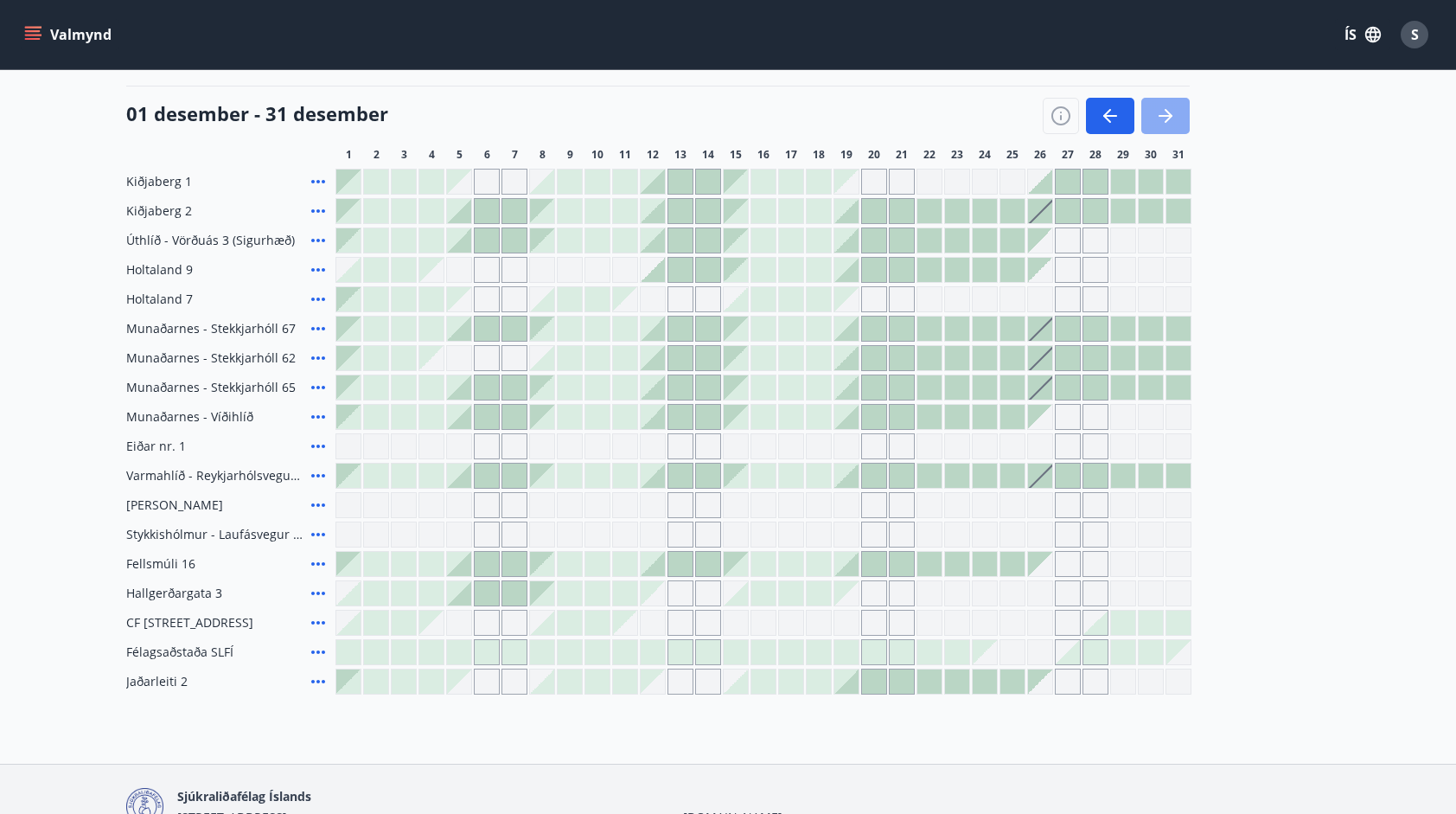
click at [1148, 119] on button "button" at bounding box center [1165, 116] width 49 height 36
